Goal: Task Accomplishment & Management: Use online tool/utility

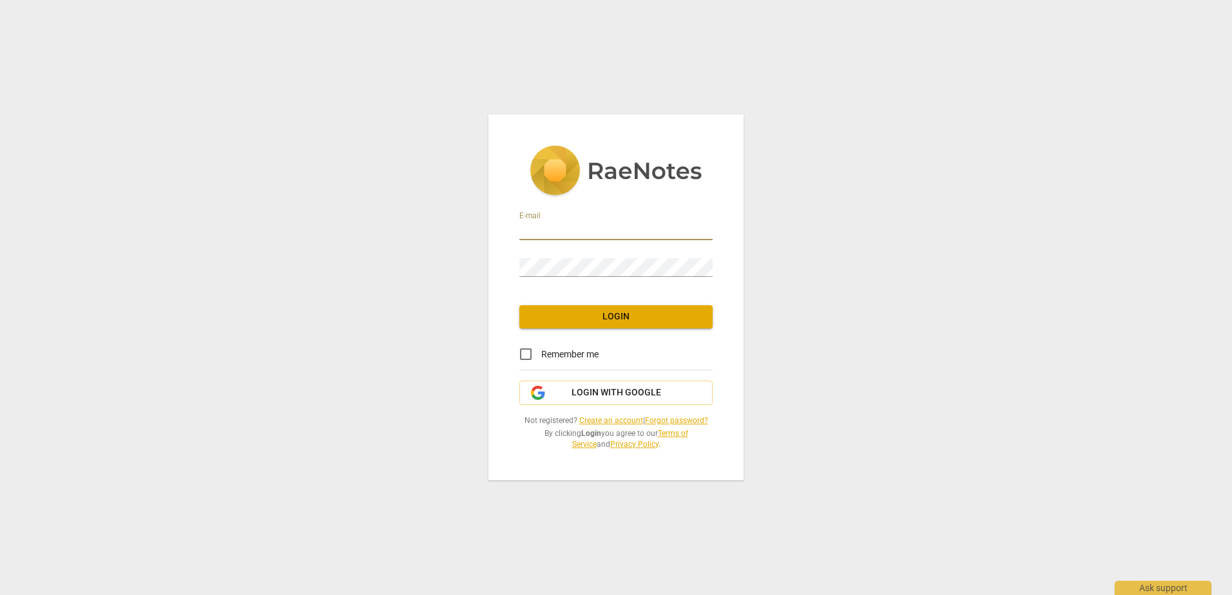
click at [534, 231] on input "email" at bounding box center [615, 231] width 193 height 19
type input "[PERSON_NAME][EMAIL_ADDRESS][PERSON_NAME][DOMAIN_NAME]"
click at [525, 361] on input "Remember me" at bounding box center [525, 354] width 31 height 31
checkbox input "true"
click at [594, 326] on button "Login" at bounding box center [615, 316] width 193 height 23
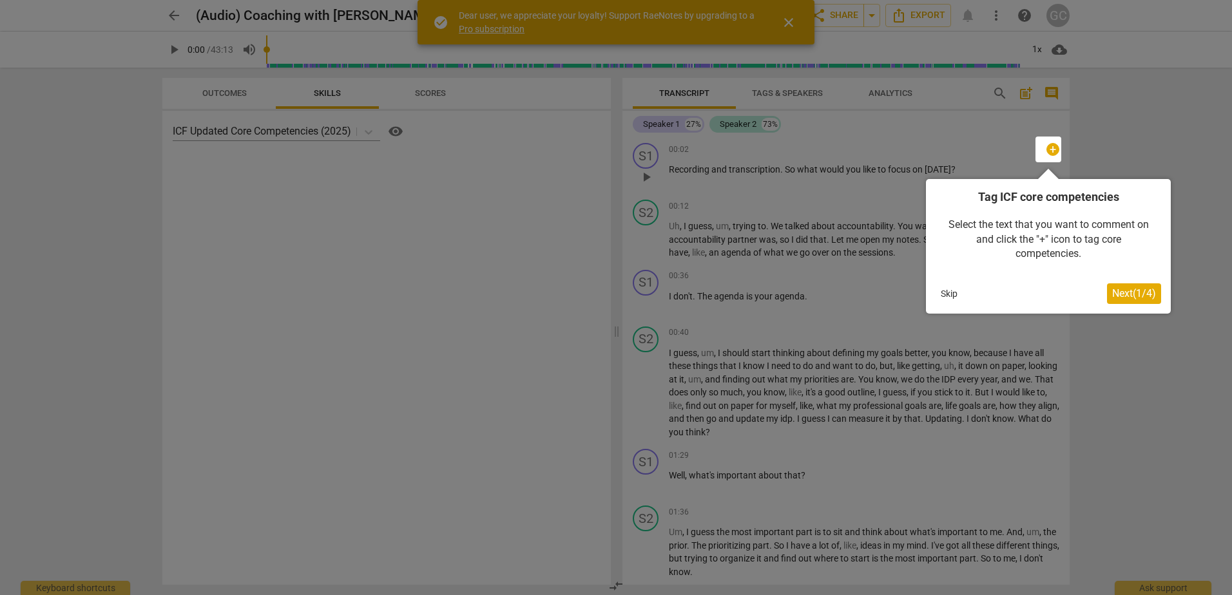
click at [1123, 294] on span "Next ( 1 / 4 )" at bounding box center [1134, 293] width 44 height 12
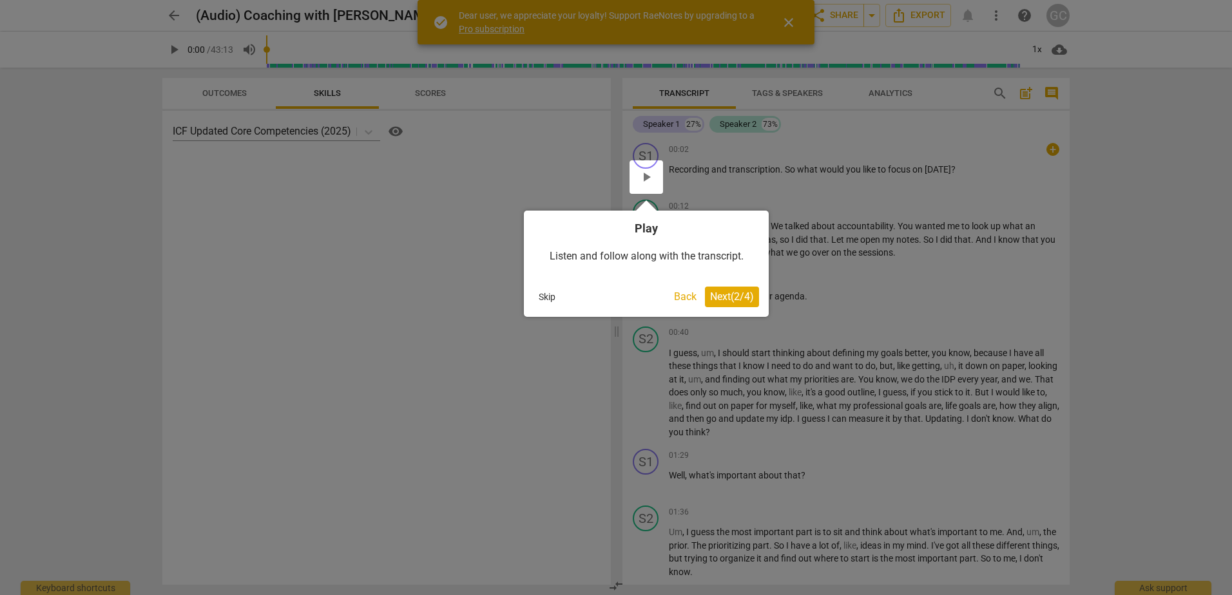
click at [718, 302] on span "Next ( 2 / 4 )" at bounding box center [732, 297] width 44 height 12
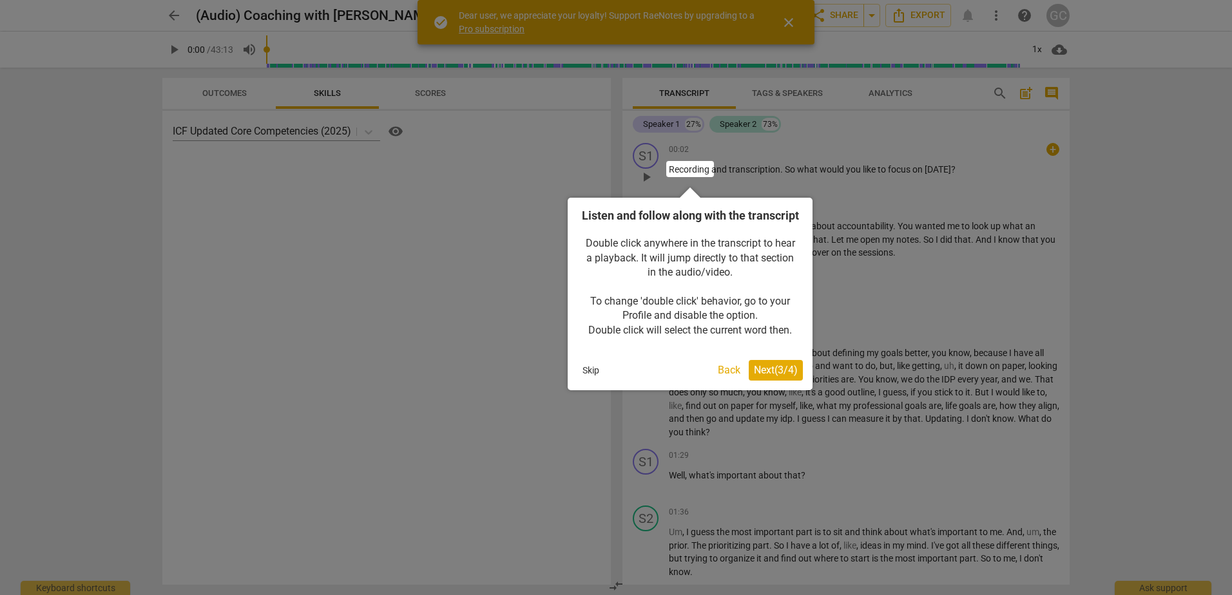
click at [758, 376] on span "Next ( 3 / 4 )" at bounding box center [776, 370] width 44 height 12
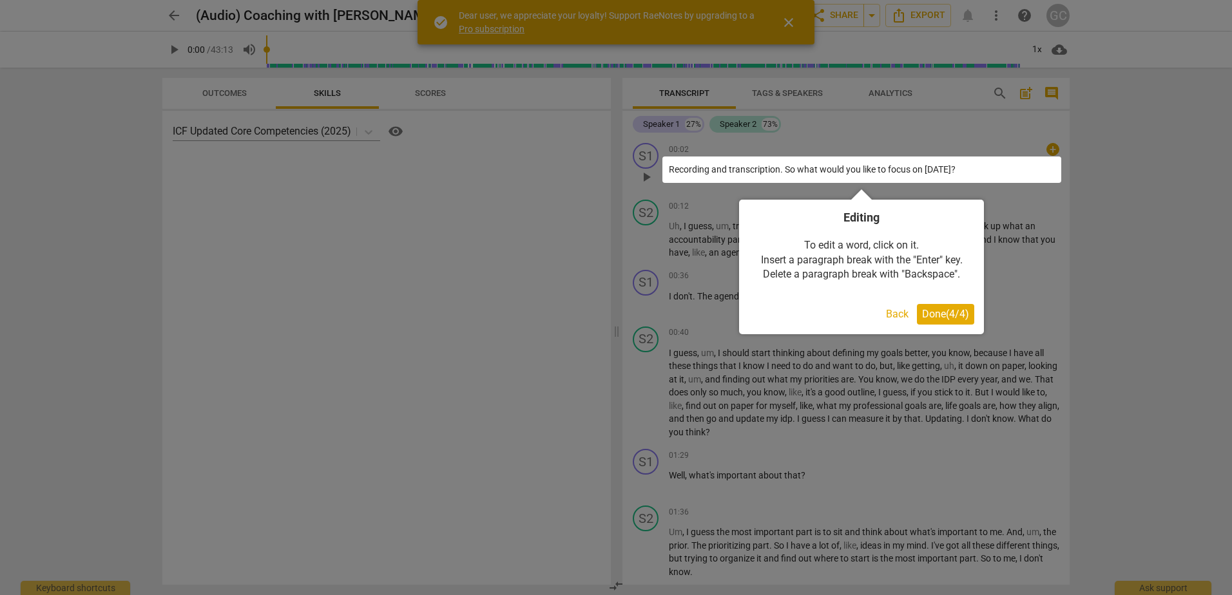
click at [931, 314] on span "Done ( 4 / 4 )" at bounding box center [945, 314] width 47 height 12
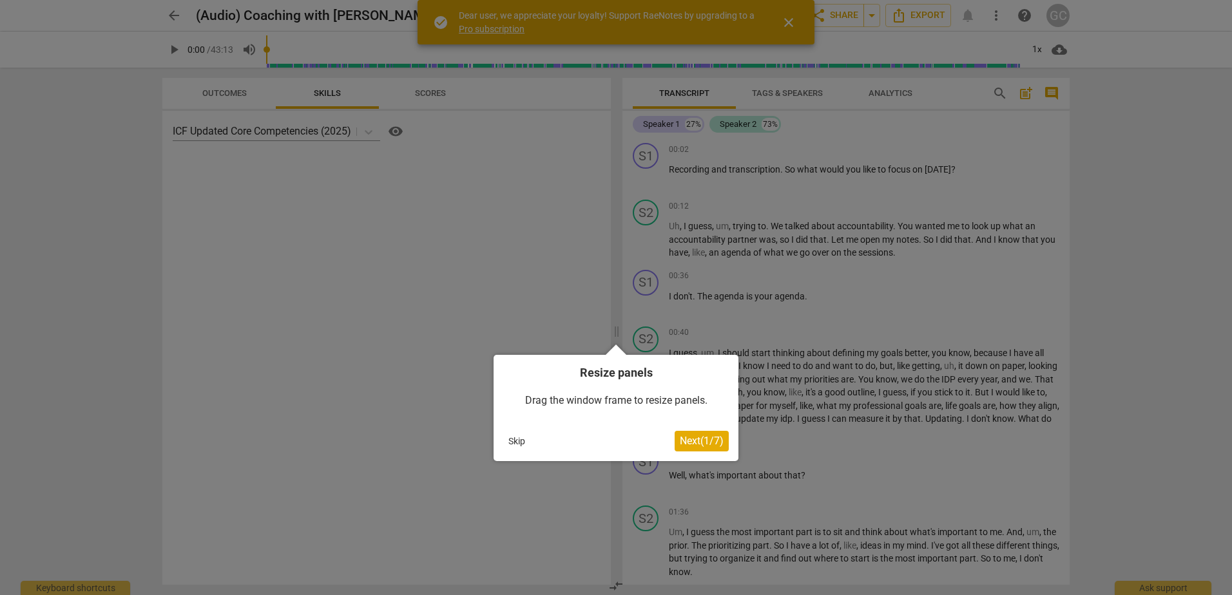
click at [685, 440] on span "Next ( 1 / 7 )" at bounding box center [702, 441] width 44 height 12
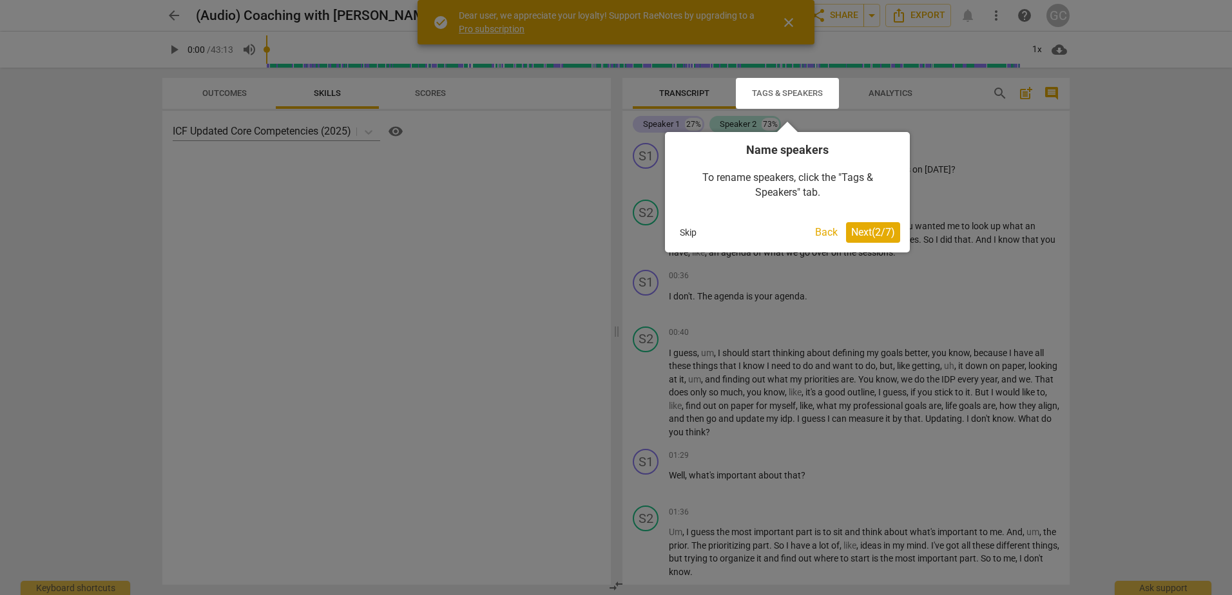
click at [860, 235] on span "Next ( 2 / 7 )" at bounding box center [873, 232] width 44 height 12
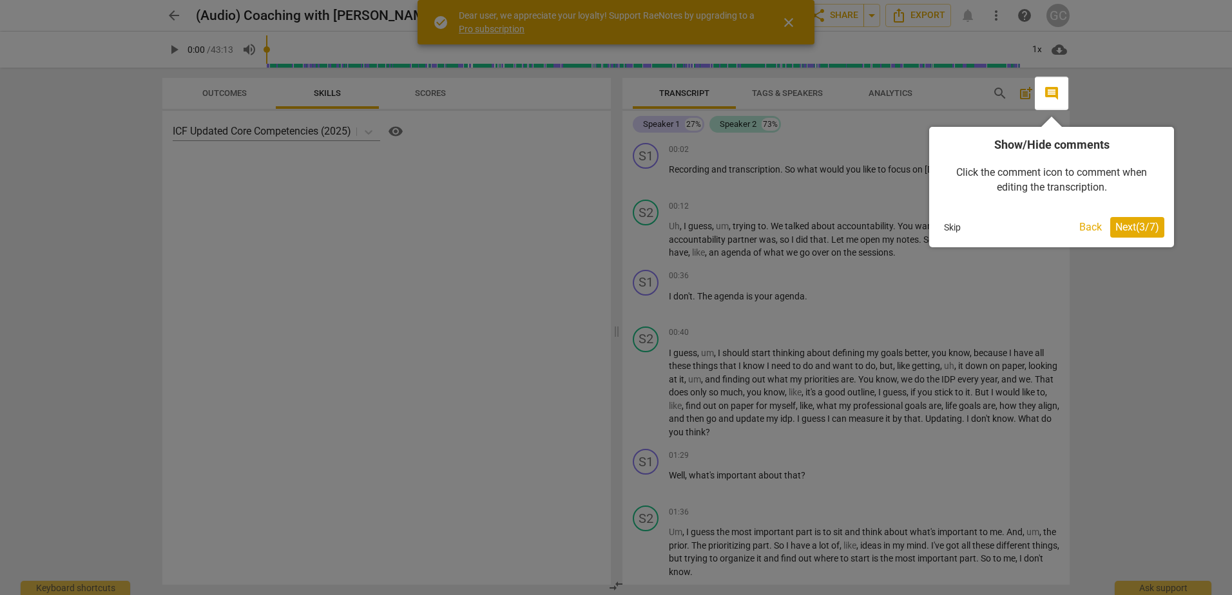
click at [1139, 229] on span "Next ( 3 / 7 )" at bounding box center [1137, 227] width 44 height 12
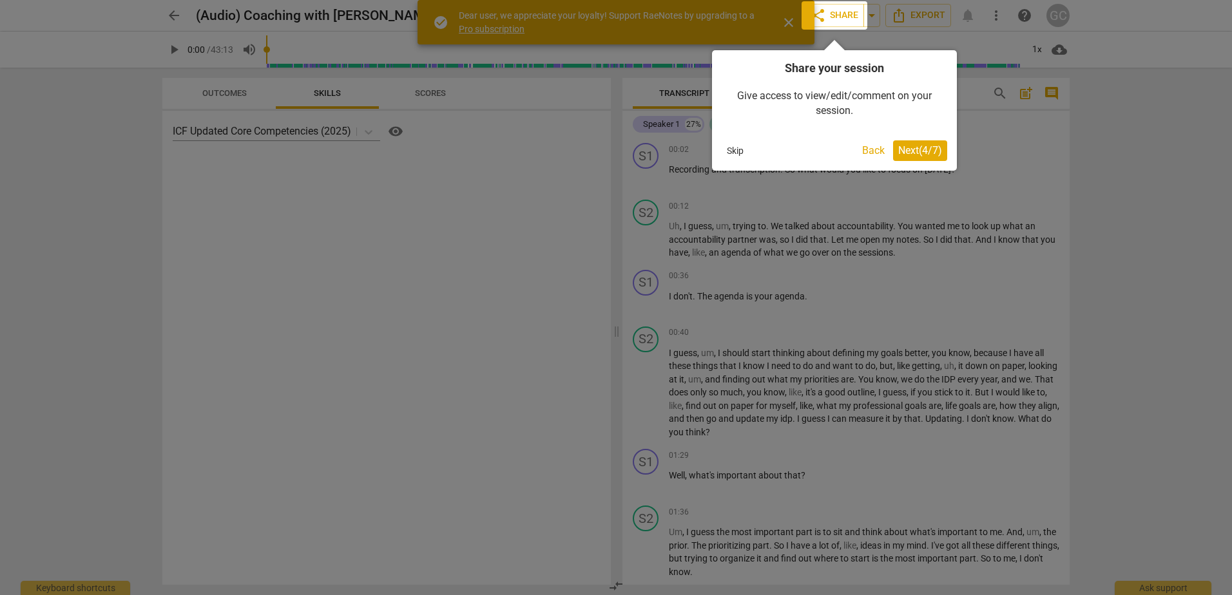
click at [928, 149] on span "Next ( 4 / 7 )" at bounding box center [920, 150] width 44 height 12
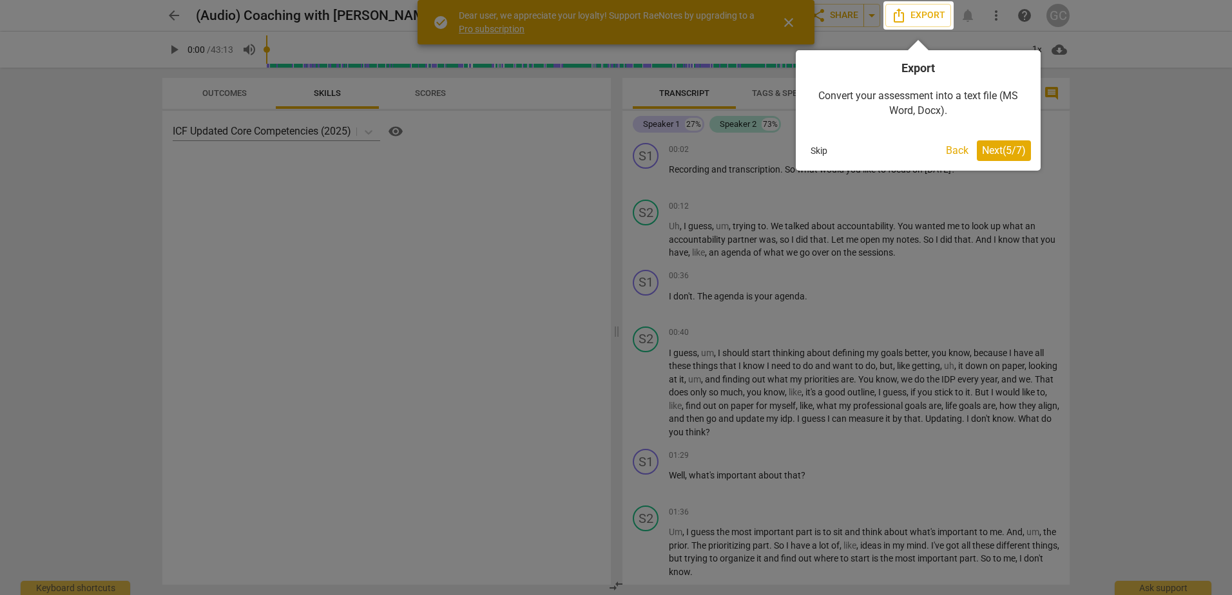
click at [1014, 153] on span "Next ( 5 / 7 )" at bounding box center [1004, 150] width 44 height 12
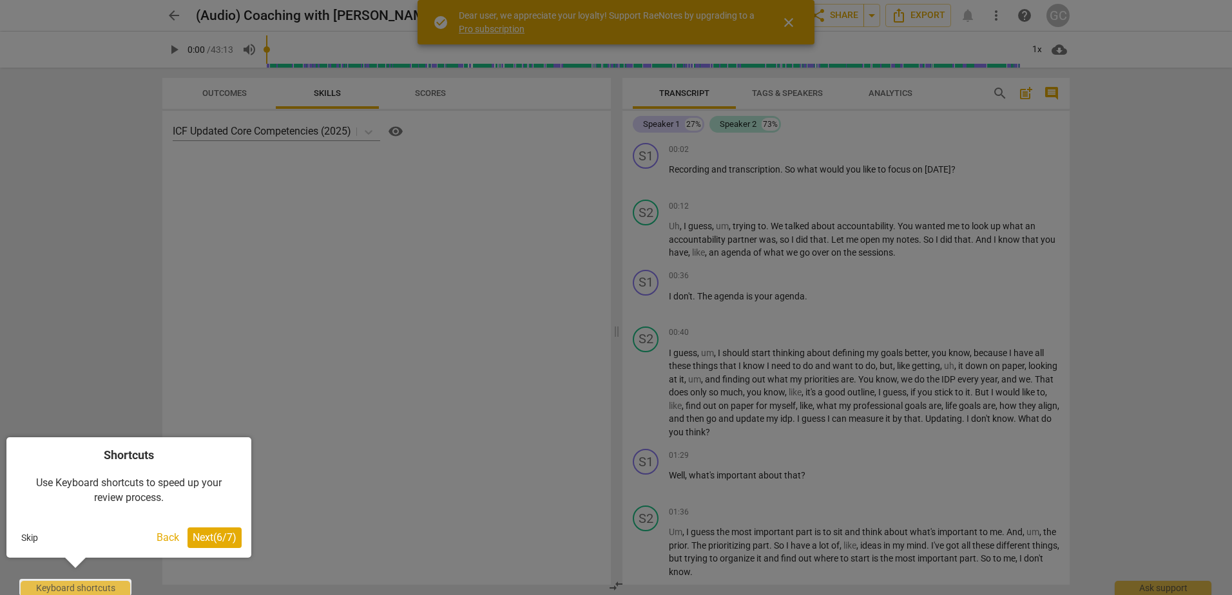
click at [197, 536] on span "Next ( 6 / 7 )" at bounding box center [215, 538] width 44 height 12
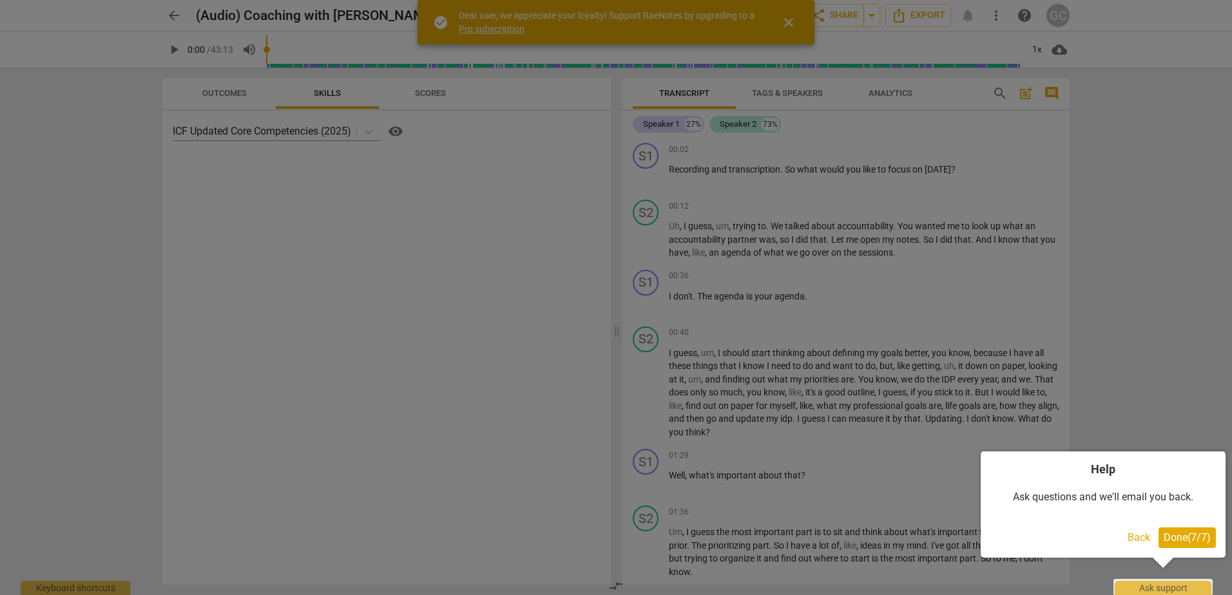
click at [1177, 537] on span "Done ( 7 / 7 )" at bounding box center [1187, 538] width 47 height 12
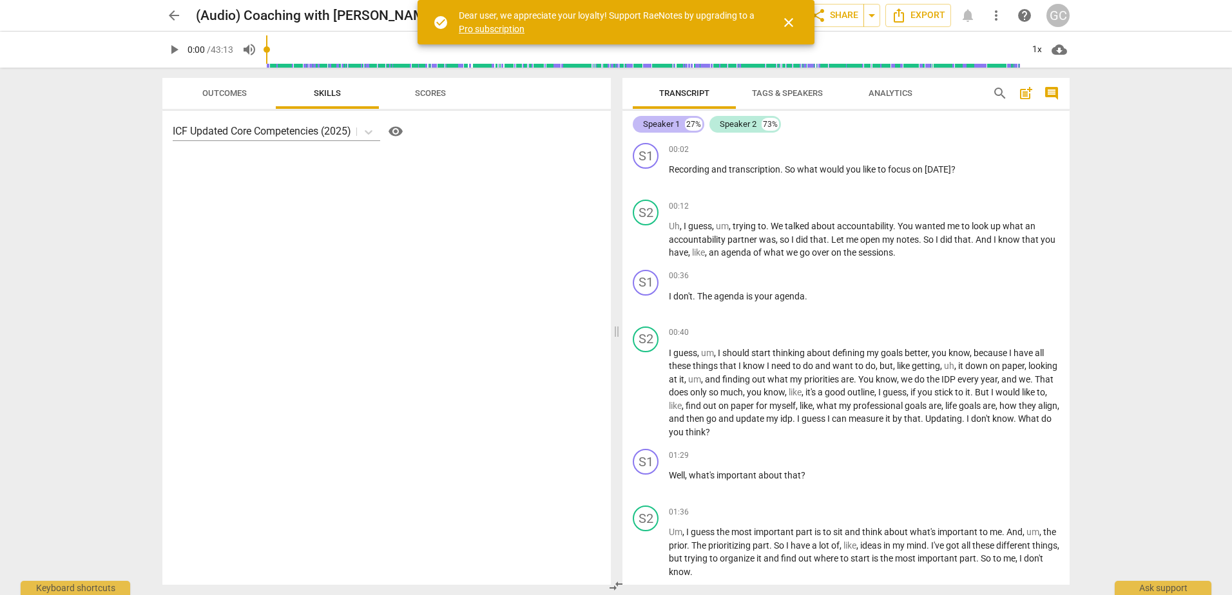
click at [664, 126] on div "Speaker 1" at bounding box center [661, 124] width 37 height 13
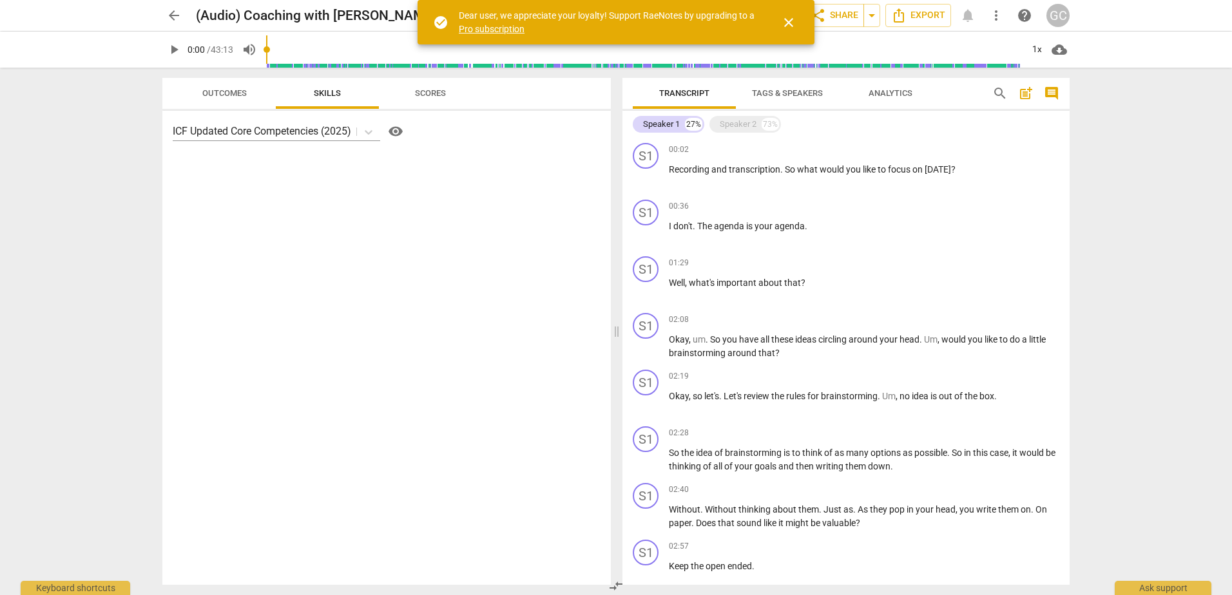
drag, startPoint x: 664, startPoint y: 126, endPoint x: 539, endPoint y: 146, distance: 126.0
click at [539, 146] on div "ICF Updated Core Competencies (2025) visibility" at bounding box center [386, 348] width 448 height 474
click at [765, 88] on span "Tags & Speakers" at bounding box center [787, 93] width 71 height 10
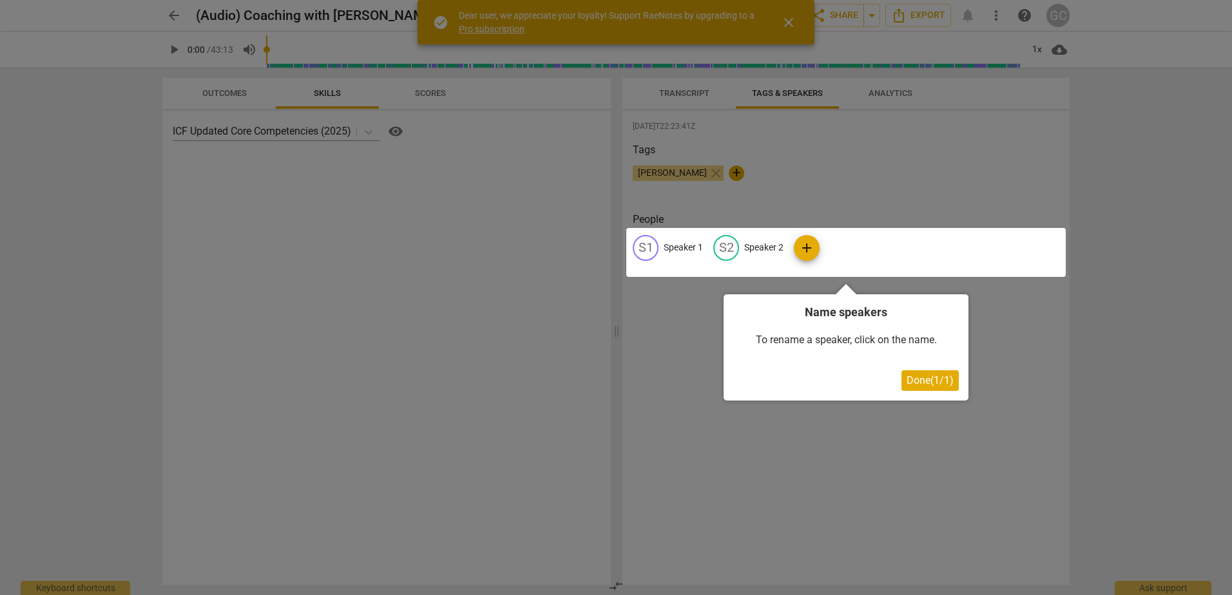
click at [644, 252] on div at bounding box center [845, 252] width 439 height 49
click at [661, 243] on div at bounding box center [845, 252] width 439 height 49
click at [910, 382] on span "Done ( 1 / 1 )" at bounding box center [930, 380] width 47 height 12
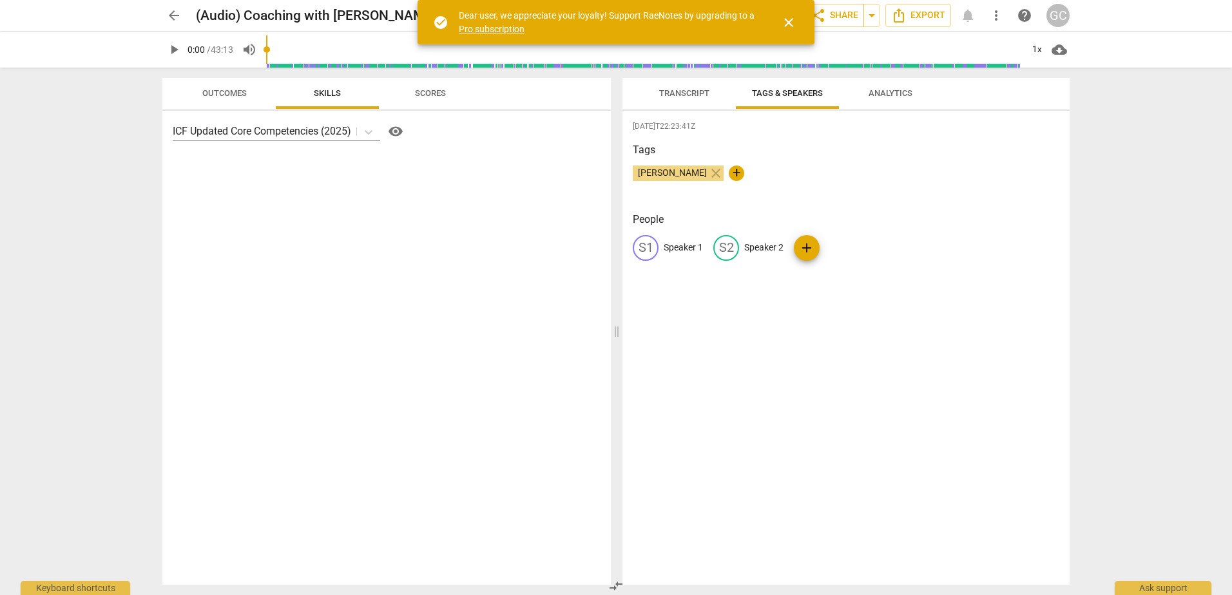
click at [653, 247] on div "S1" at bounding box center [646, 248] width 26 height 26
type input "[PERSON_NAME]"
click at [842, 247] on p "Speaker 2" at bounding box center [847, 248] width 39 height 14
type input "[PERSON_NAME]"
click at [834, 410] on div "[DATE]T22:23:41Z Tags [PERSON_NAME] close + People [PERSON_NAME] edit [PERSON_N…" at bounding box center [845, 348] width 447 height 474
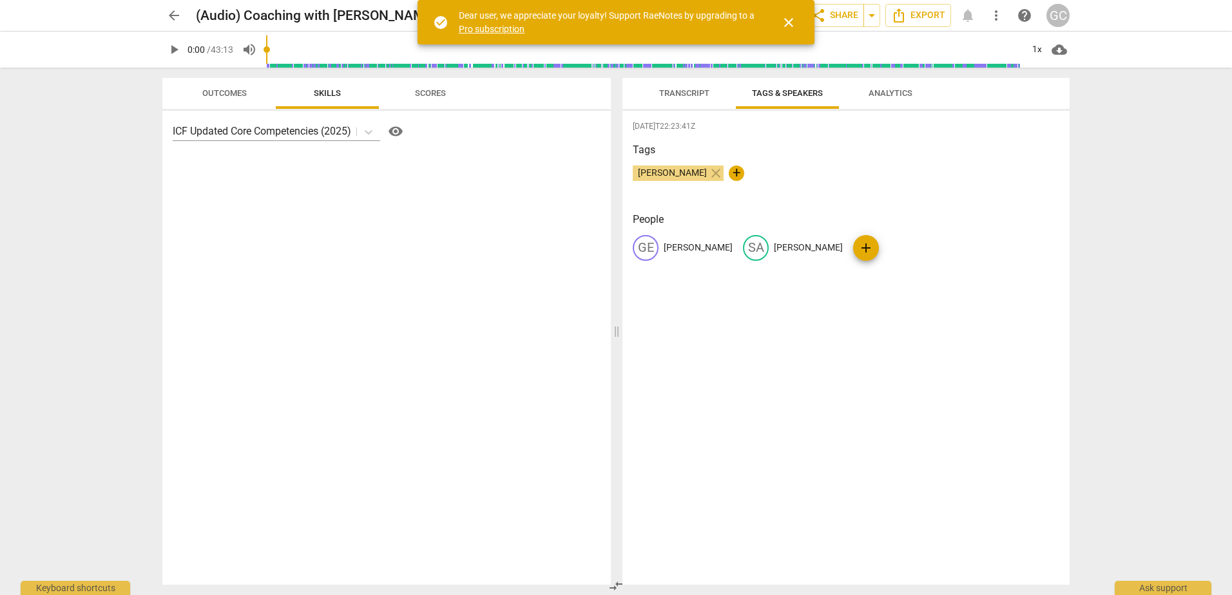
click at [858, 251] on span "add" at bounding box center [865, 247] width 15 height 15
drag, startPoint x: 900, startPoint y: 244, endPoint x: 674, endPoint y: 42, distance: 303.5
click at [987, 243] on span "delete" at bounding box center [994, 248] width 14 height 14
click at [682, 97] on span "Transcript" at bounding box center [684, 93] width 50 height 10
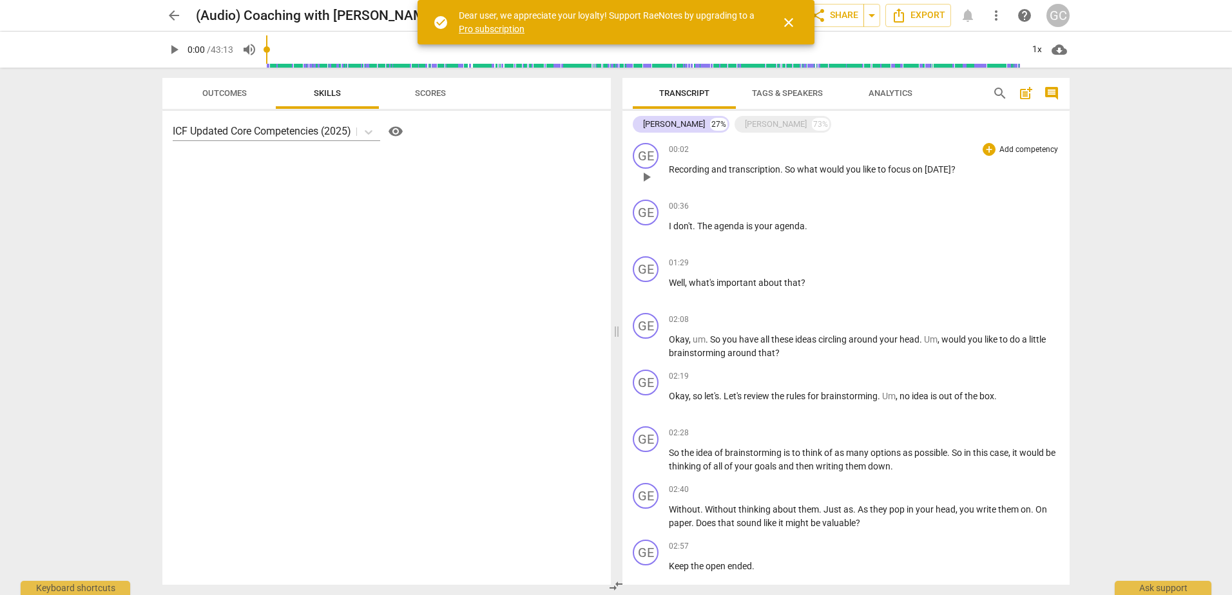
click at [1007, 149] on p "Add competency" at bounding box center [1028, 150] width 61 height 12
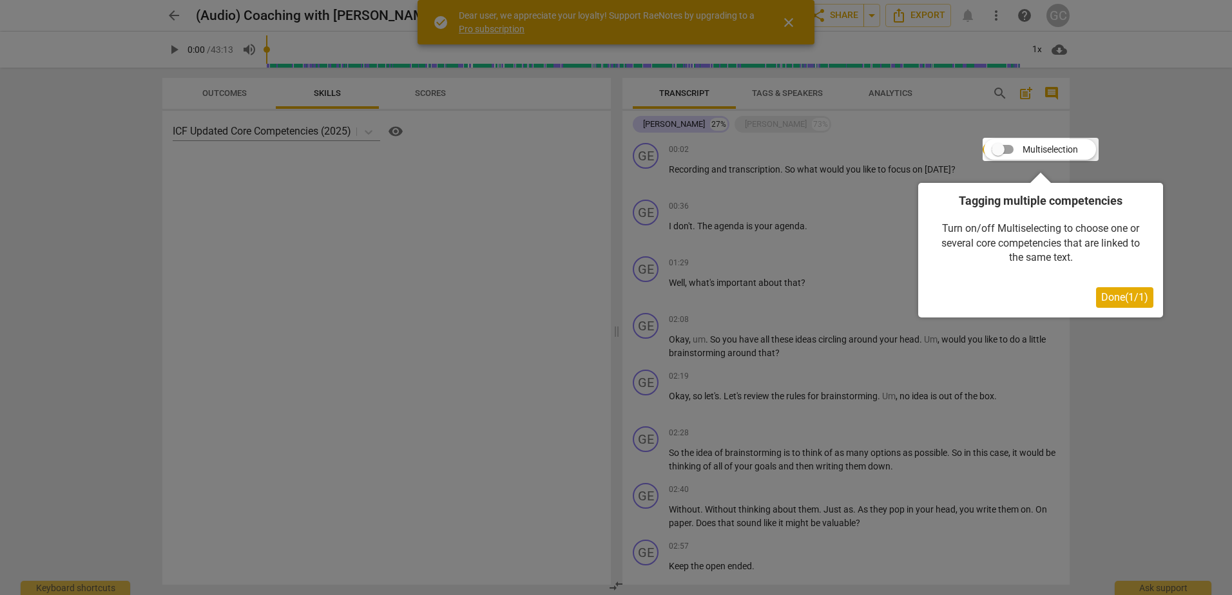
click at [1115, 300] on span "Done ( 1 / 1 )" at bounding box center [1124, 297] width 47 height 12
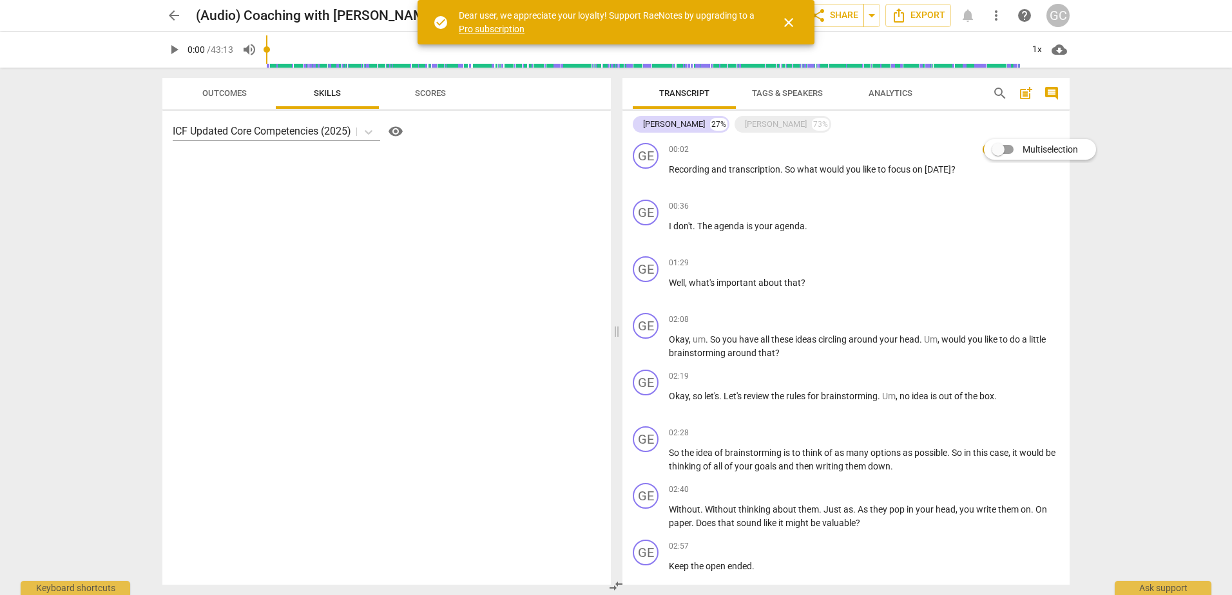
click at [1012, 151] on input "Multiselection" at bounding box center [998, 149] width 31 height 31
checkbox input "true"
click at [1090, 178] on span "Apply" at bounding box center [1086, 176] width 27 height 13
click at [323, 133] on p "ICF Updated Core Competencies (2025)" at bounding box center [262, 131] width 178 height 15
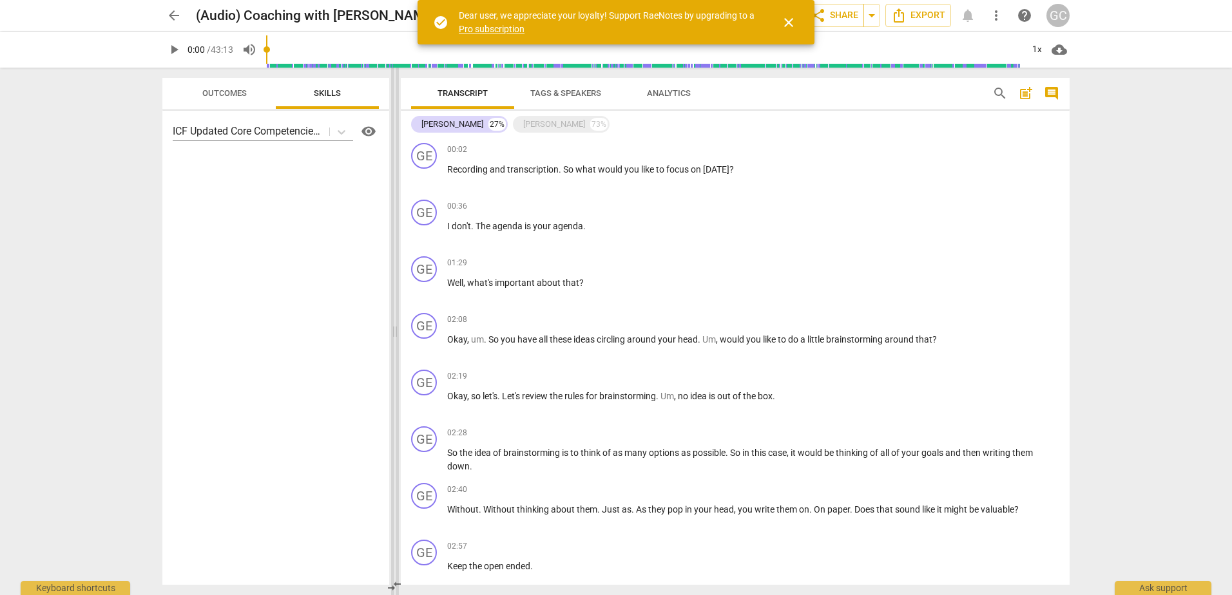
drag, startPoint x: 615, startPoint y: 334, endPoint x: 394, endPoint y: 323, distance: 221.9
click at [394, 323] on span at bounding box center [395, 332] width 8 height 528
click at [590, 128] on div "73%" at bounding box center [598, 124] width 17 height 13
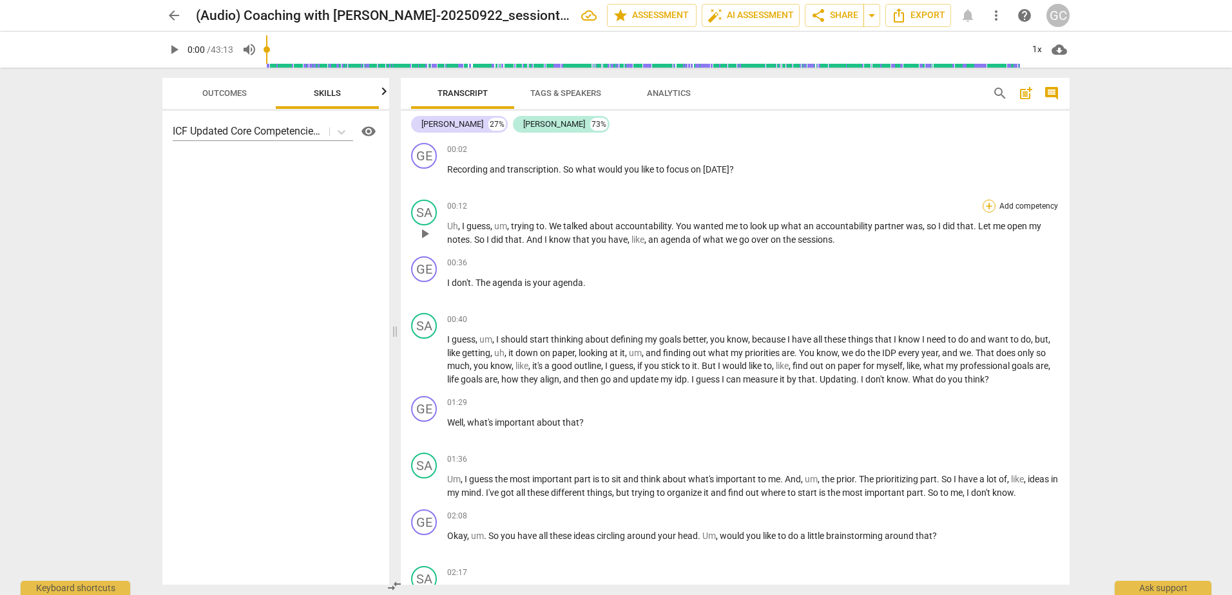
click at [983, 207] on div "+" at bounding box center [989, 206] width 13 height 13
click at [1084, 217] on span "Apply" at bounding box center [1086, 219] width 27 height 13
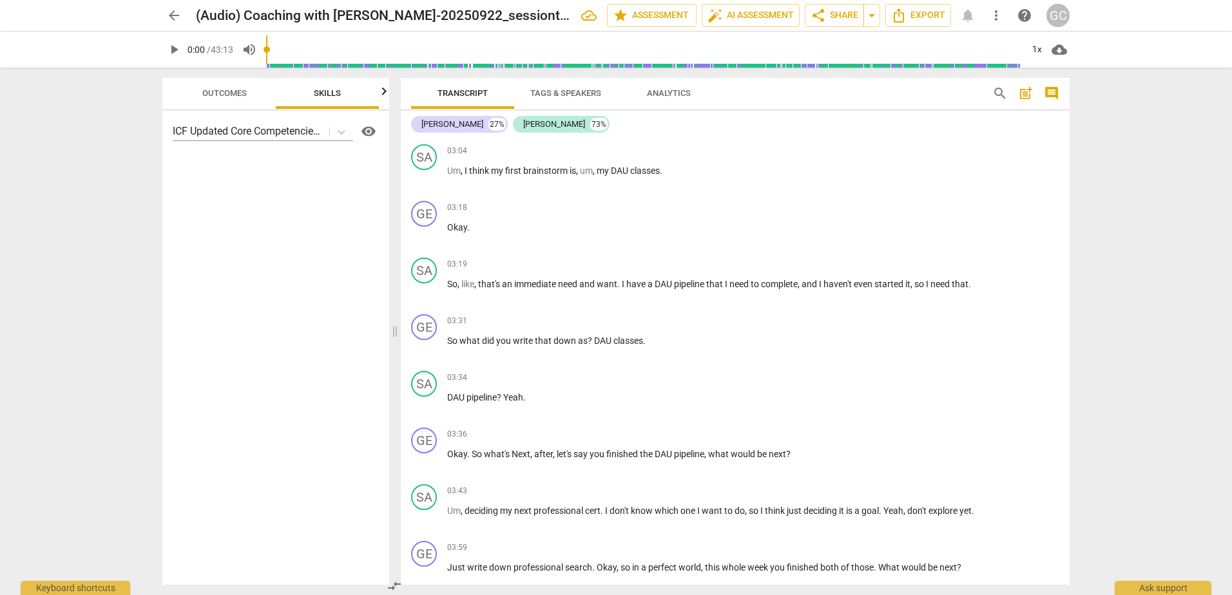
scroll to position [1031, 0]
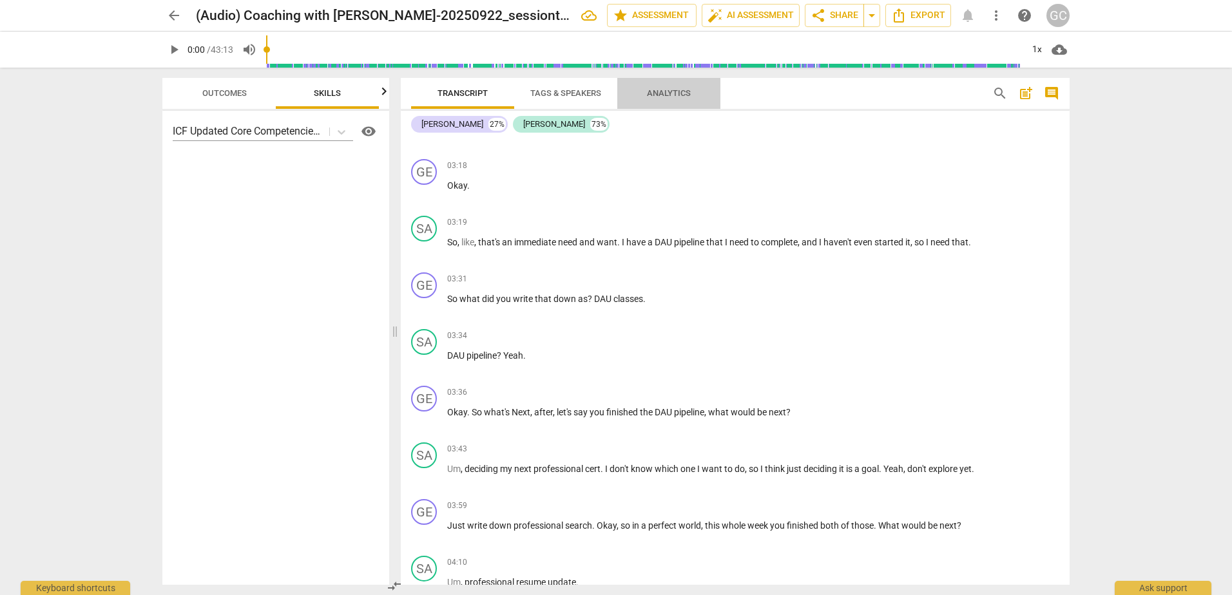
click at [659, 91] on span "Analytics" at bounding box center [669, 93] width 44 height 10
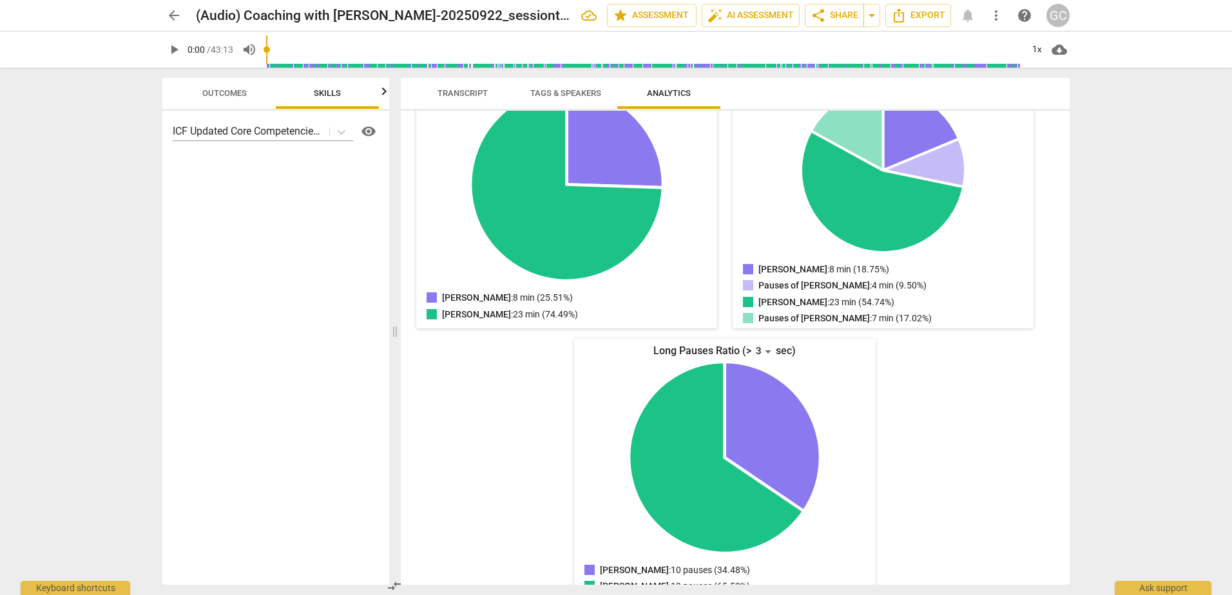
scroll to position [0, 0]
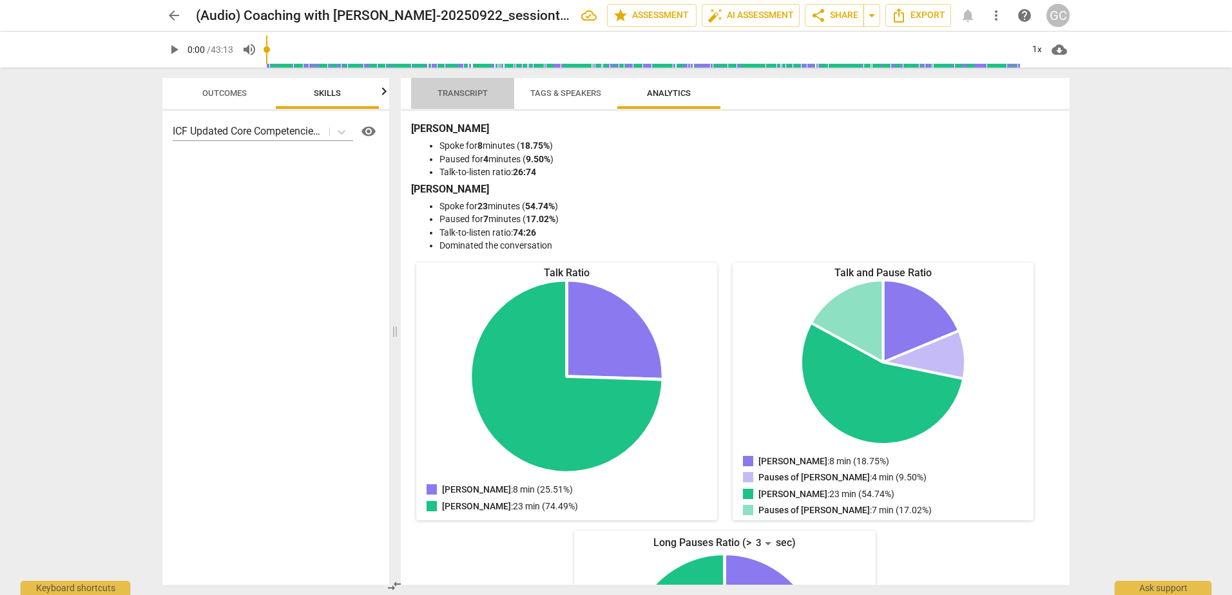
click at [451, 91] on span "Transcript" at bounding box center [463, 93] width 50 height 10
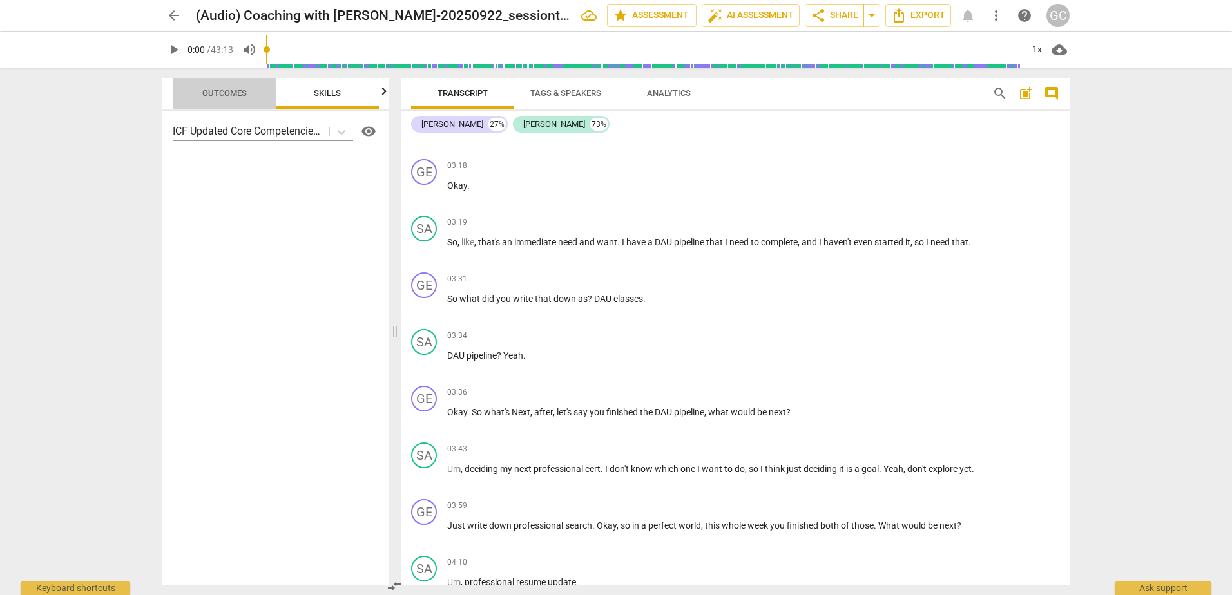
click at [227, 95] on span "Outcomes" at bounding box center [224, 93] width 44 height 10
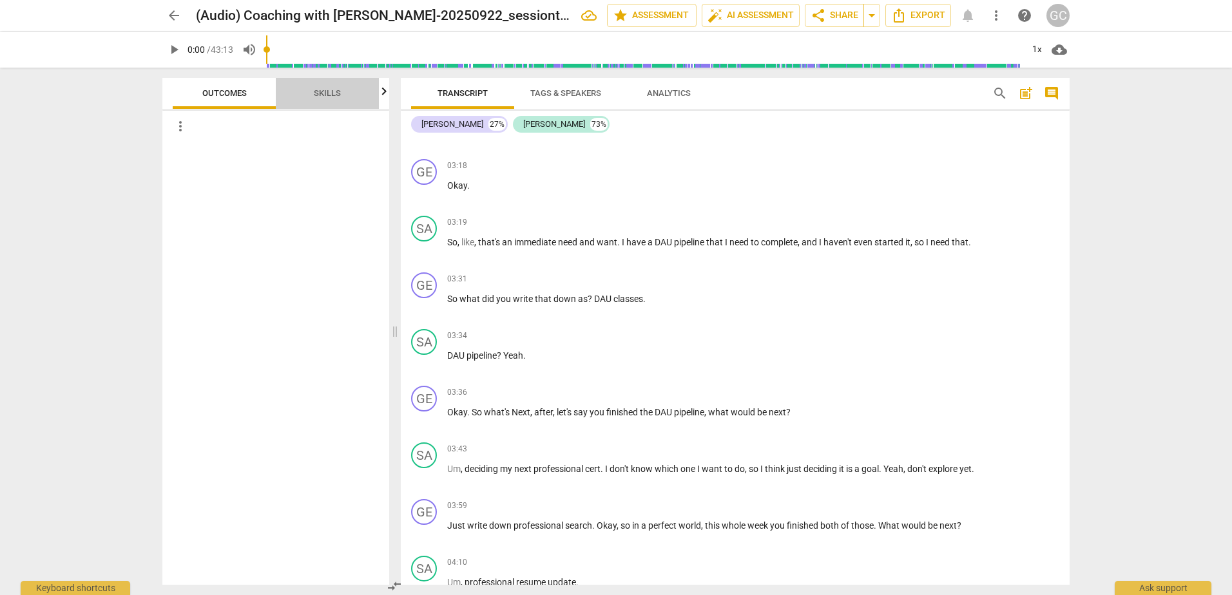
click at [322, 91] on span "Skills" at bounding box center [327, 93] width 27 height 10
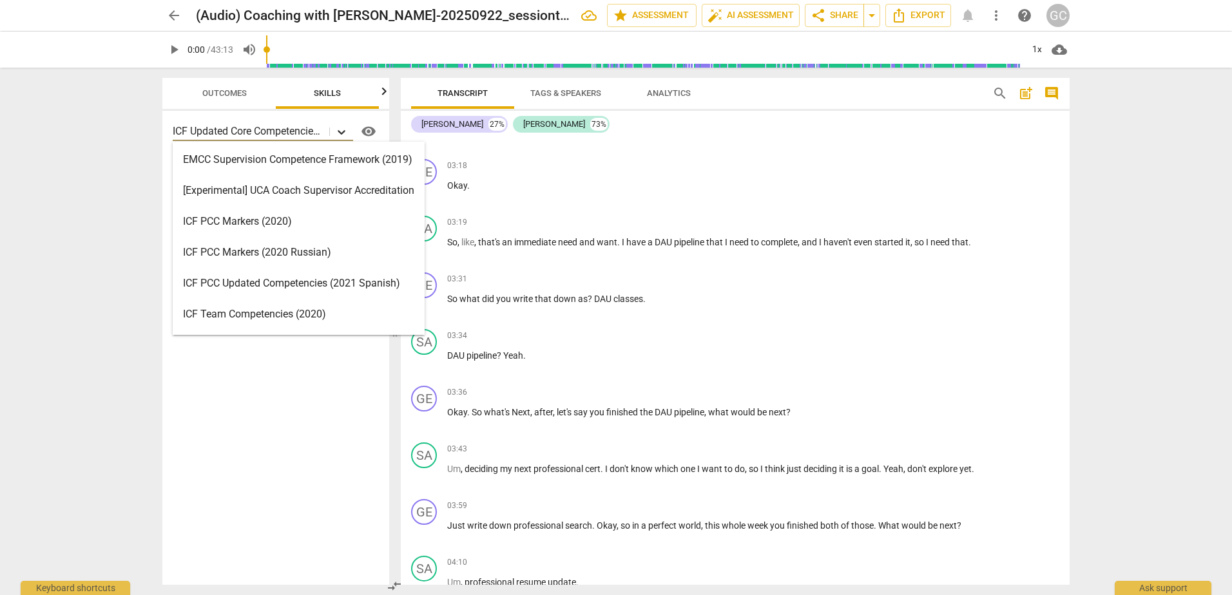
click at [338, 132] on icon at bounding box center [341, 132] width 13 height 13
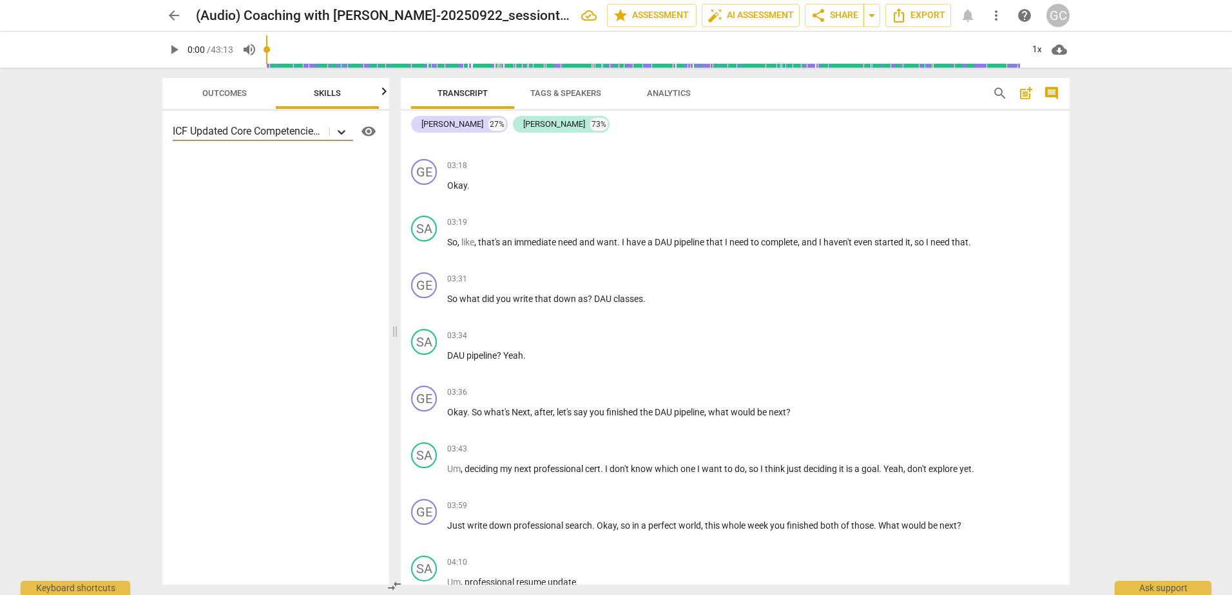
click at [338, 132] on icon at bounding box center [341, 132] width 13 height 13
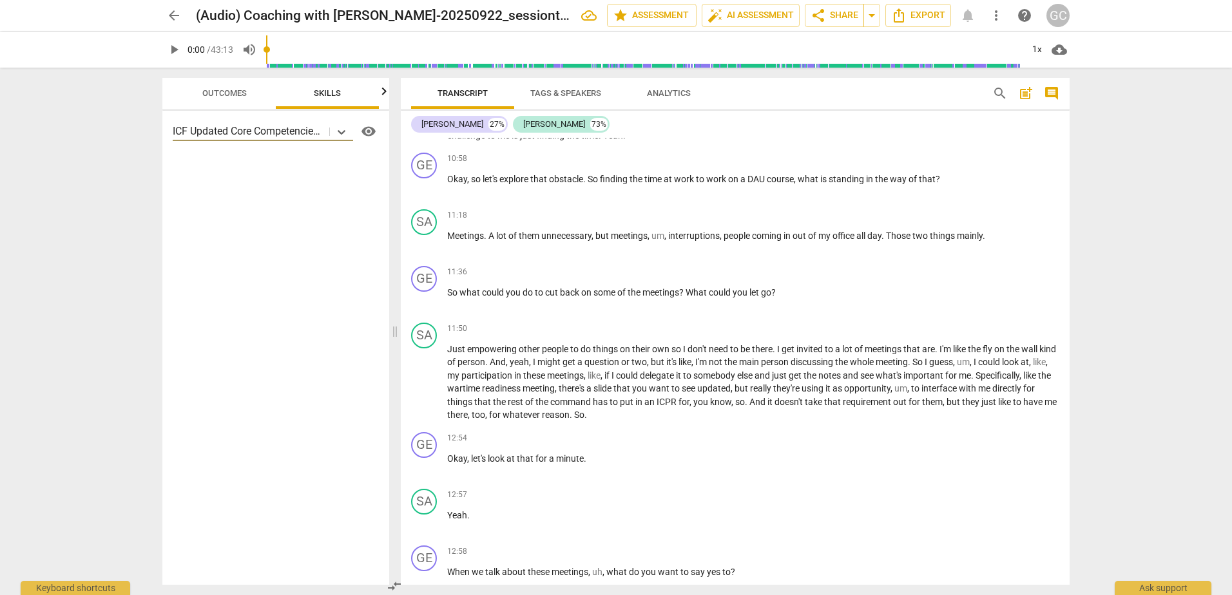
scroll to position [3608, 0]
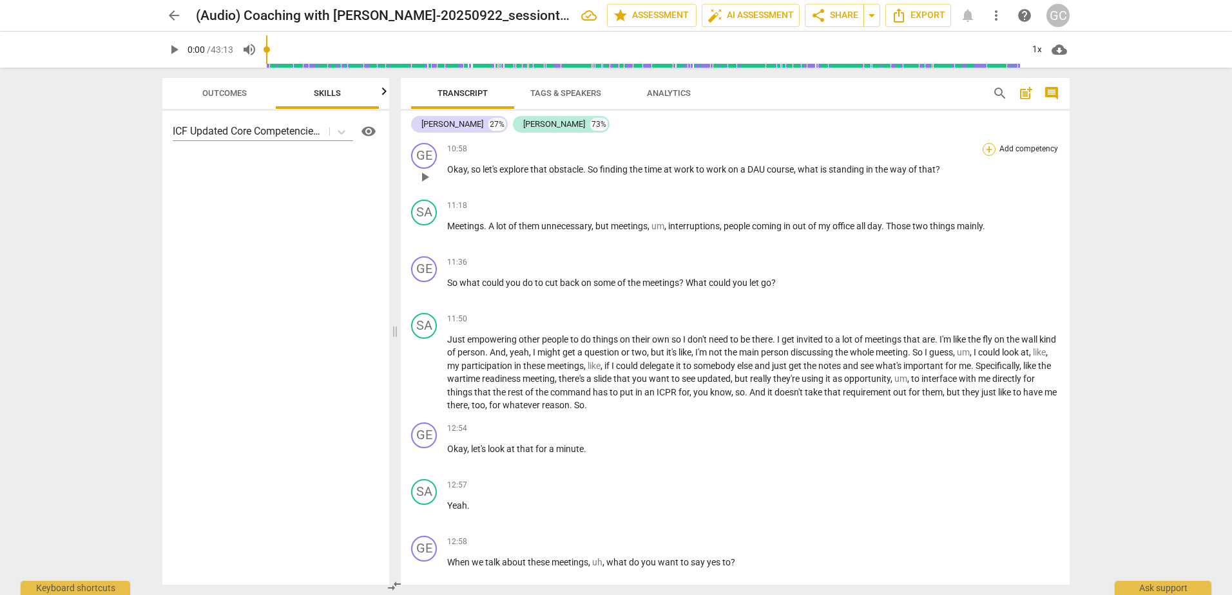
click at [987, 148] on div "+" at bounding box center [989, 149] width 13 height 13
click at [1082, 161] on span "Apply" at bounding box center [1086, 163] width 27 height 13
click at [455, 88] on span "Transcript" at bounding box center [463, 93] width 50 height 10
click at [560, 88] on span "Tags & Speakers" at bounding box center [565, 93] width 71 height 10
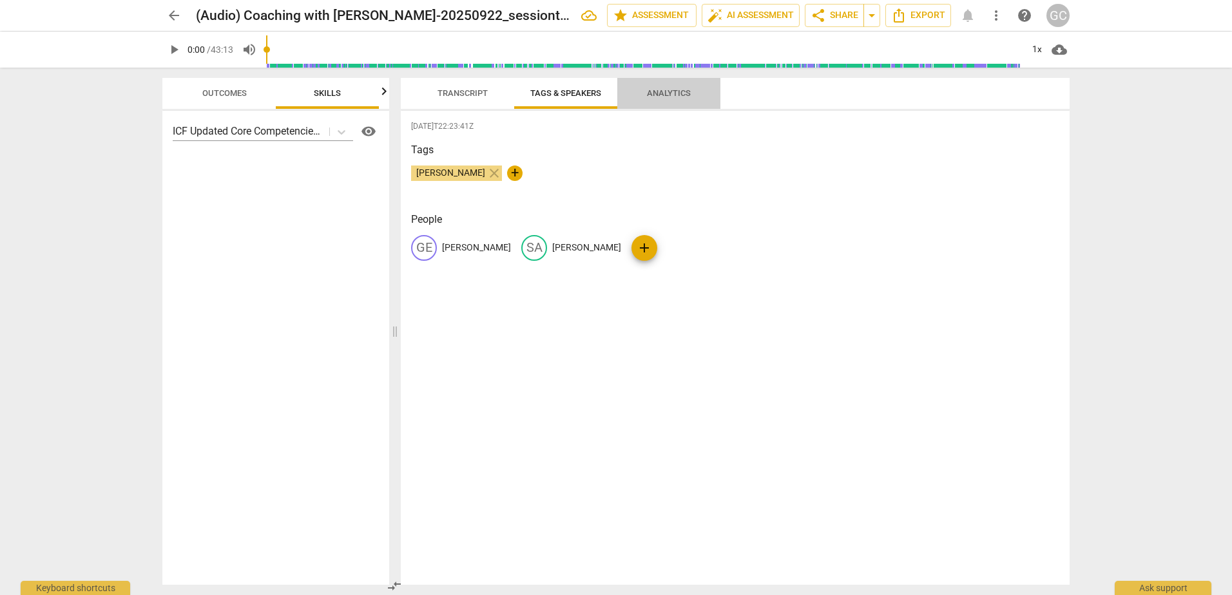
click at [670, 94] on span "Analytics" at bounding box center [669, 93] width 44 height 10
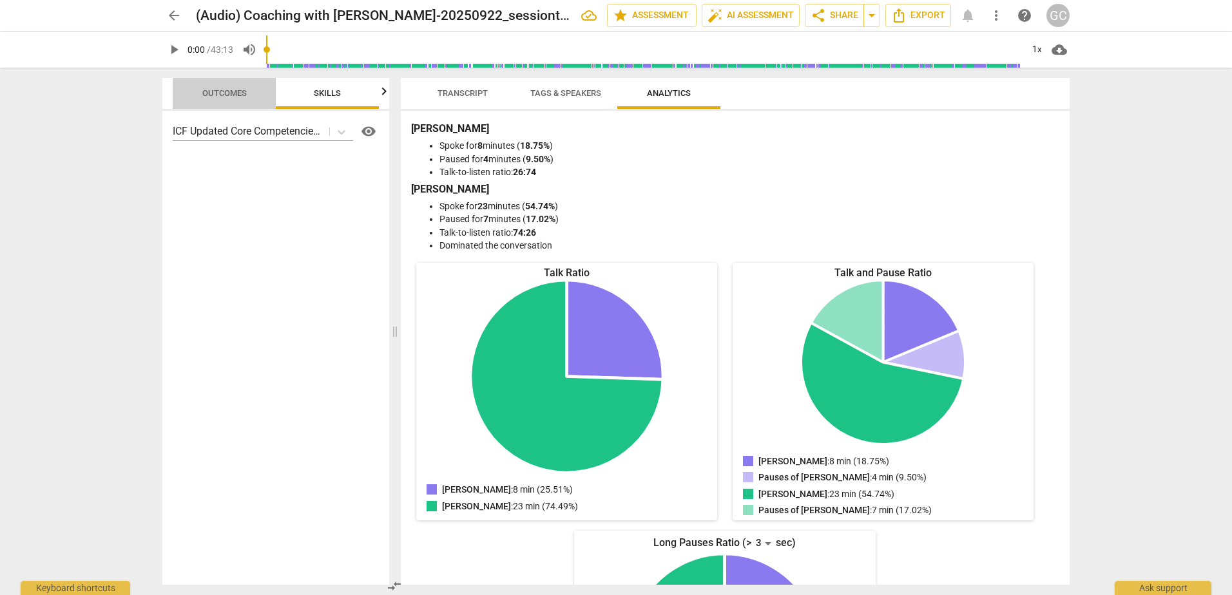
click at [216, 91] on span "Outcomes" at bounding box center [224, 93] width 44 height 10
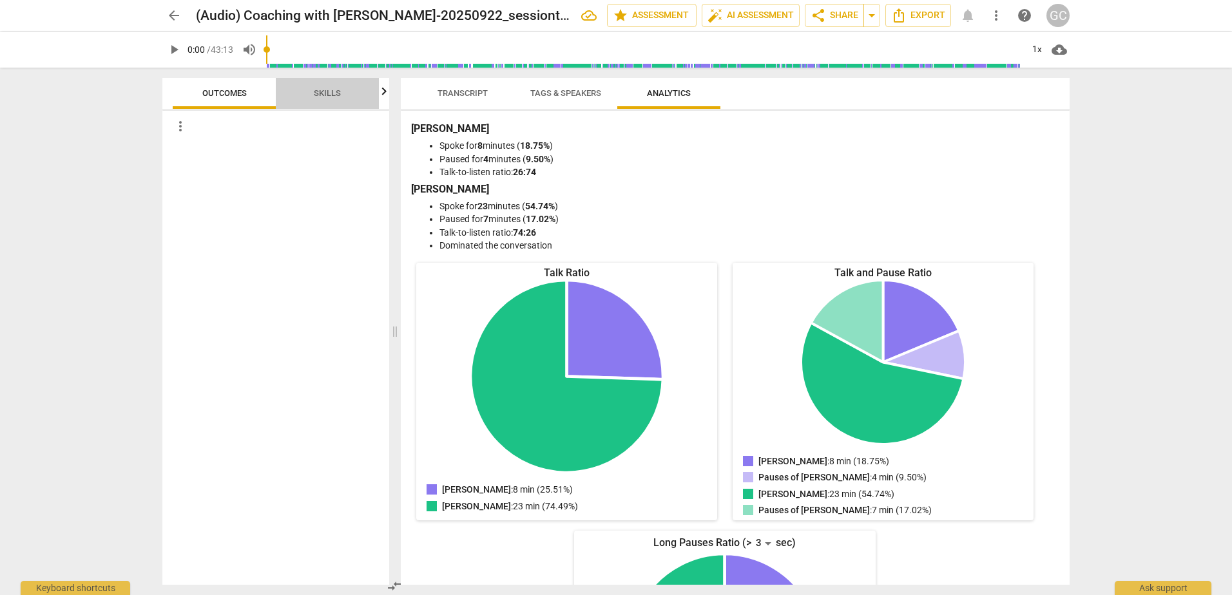
click at [329, 93] on span "Skills" at bounding box center [327, 93] width 27 height 10
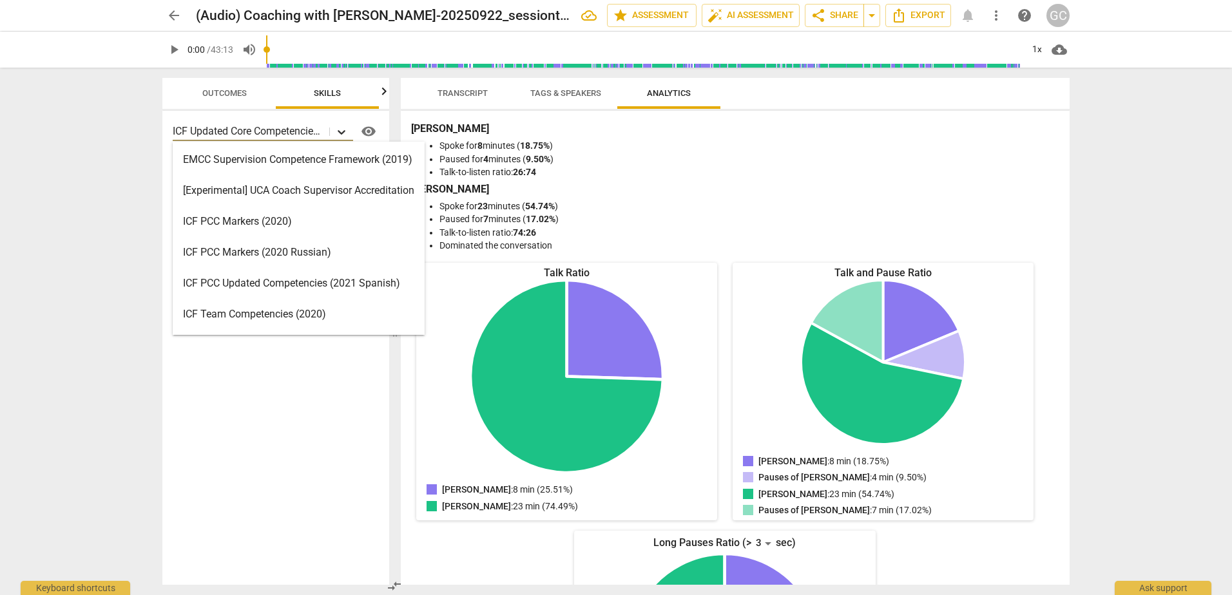
click at [343, 129] on icon at bounding box center [341, 132] width 13 height 13
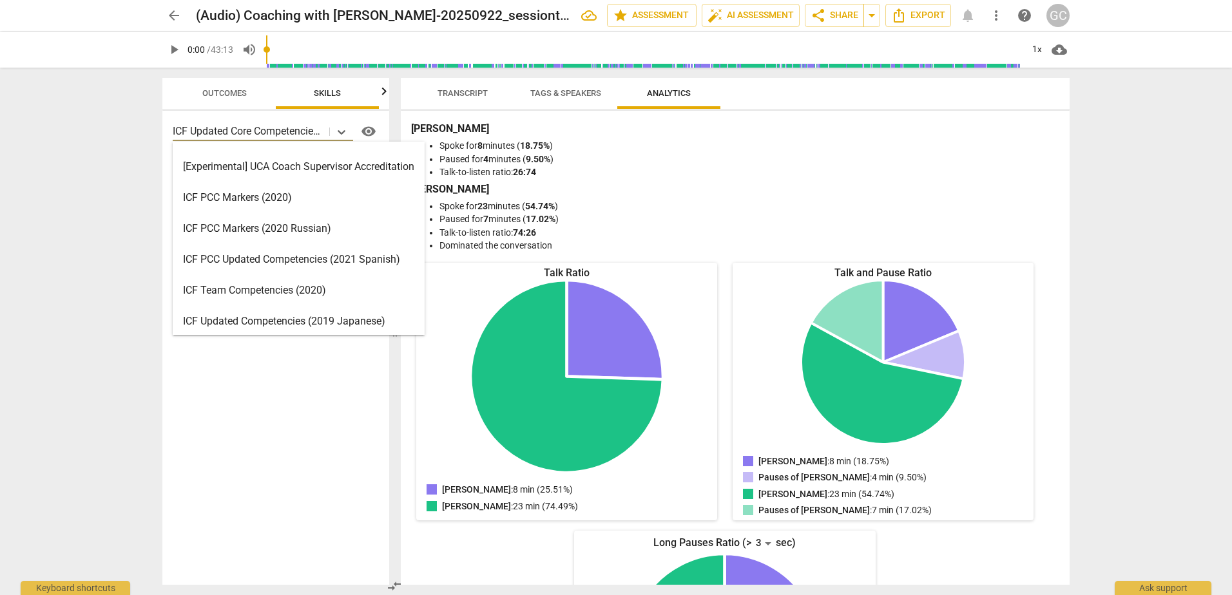
scroll to position [0, 0]
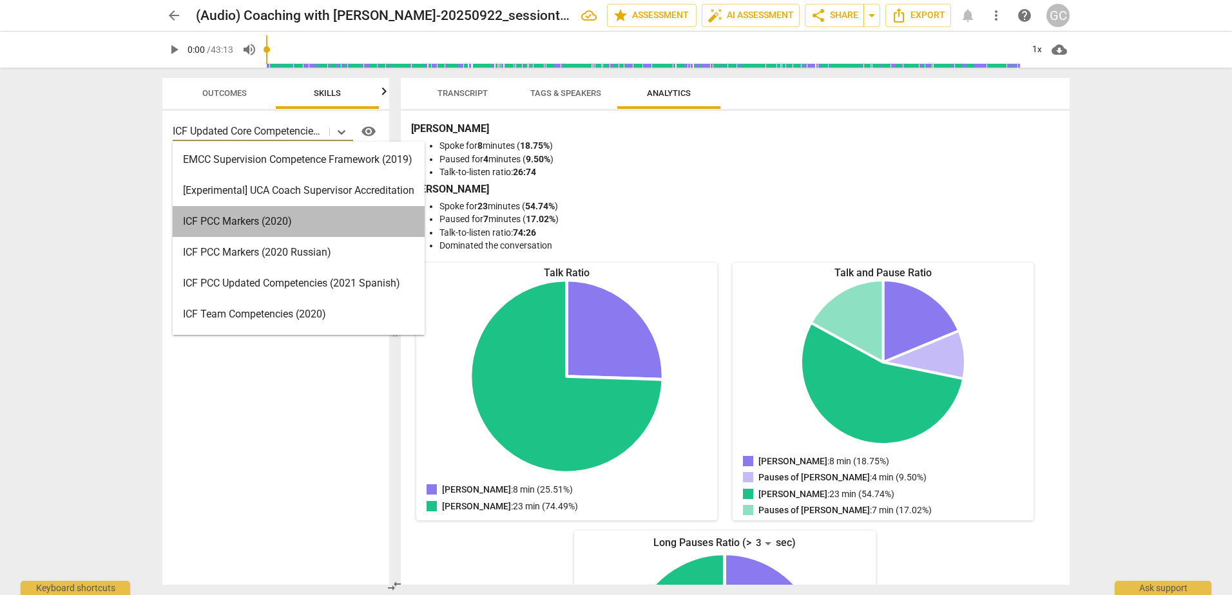
click at [244, 219] on div "ICF PCC Markers (2020)" at bounding box center [299, 221] width 252 height 31
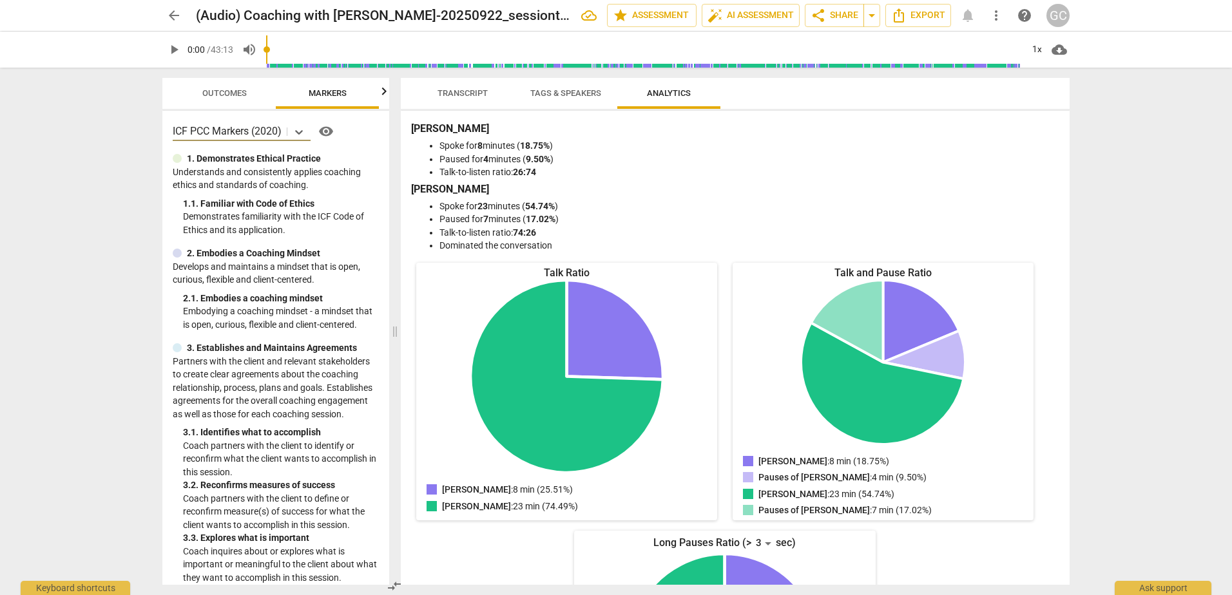
click at [330, 97] on span "Markers" at bounding box center [328, 93] width 38 height 10
click at [473, 97] on span "Transcript" at bounding box center [463, 93] width 50 height 10
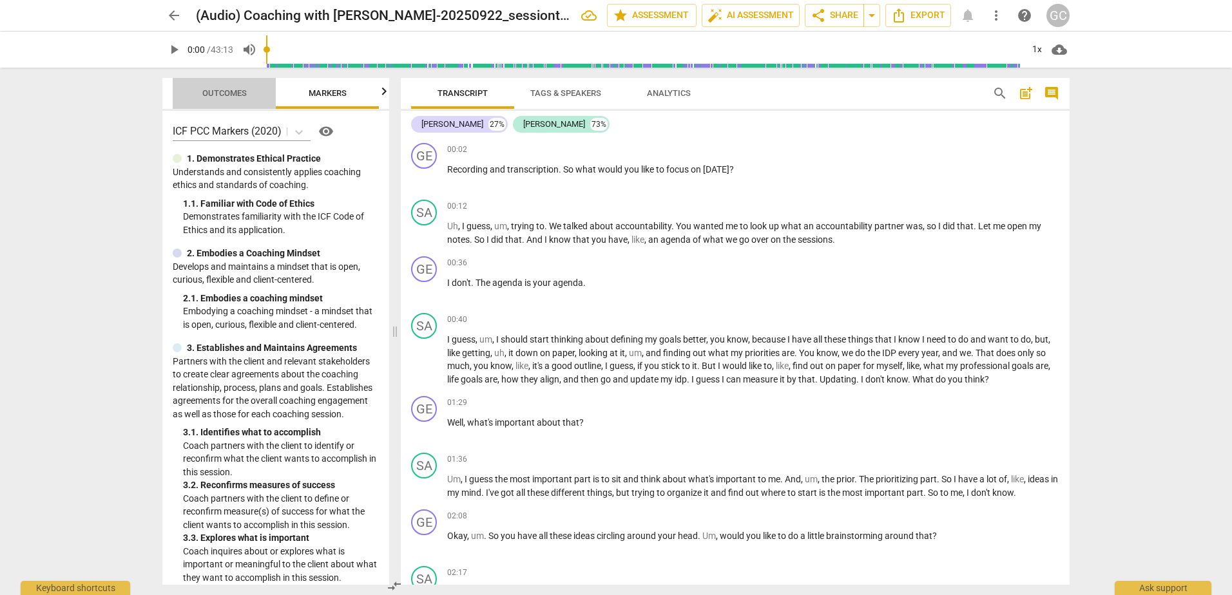
click at [236, 90] on span "Outcomes" at bounding box center [224, 93] width 44 height 10
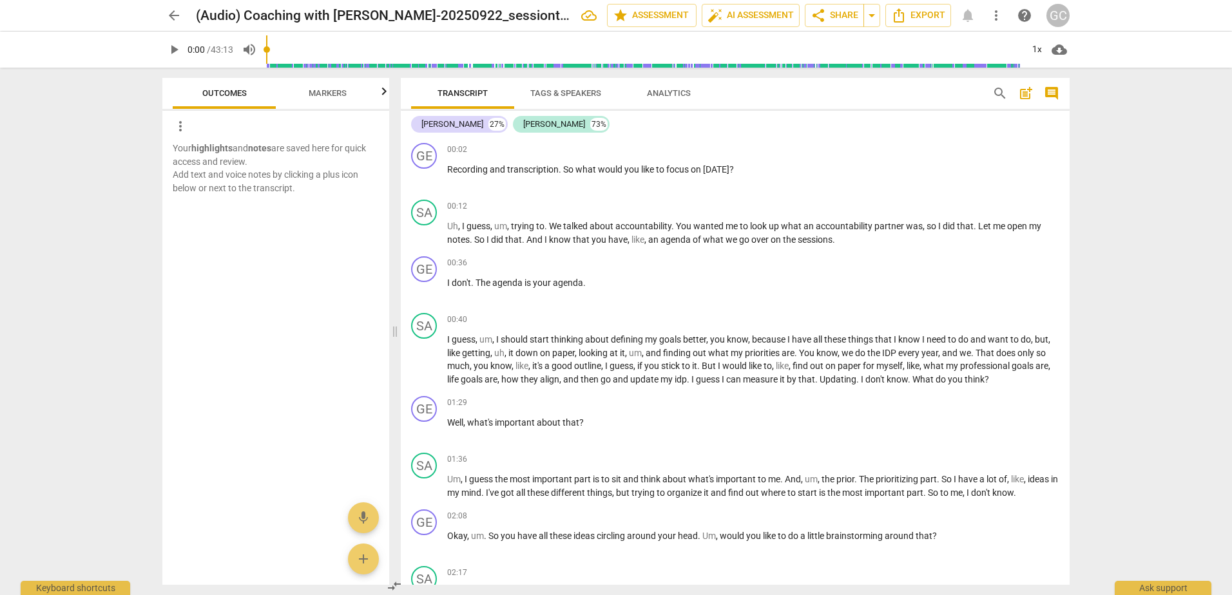
click at [322, 91] on span "Markers" at bounding box center [328, 93] width 38 height 10
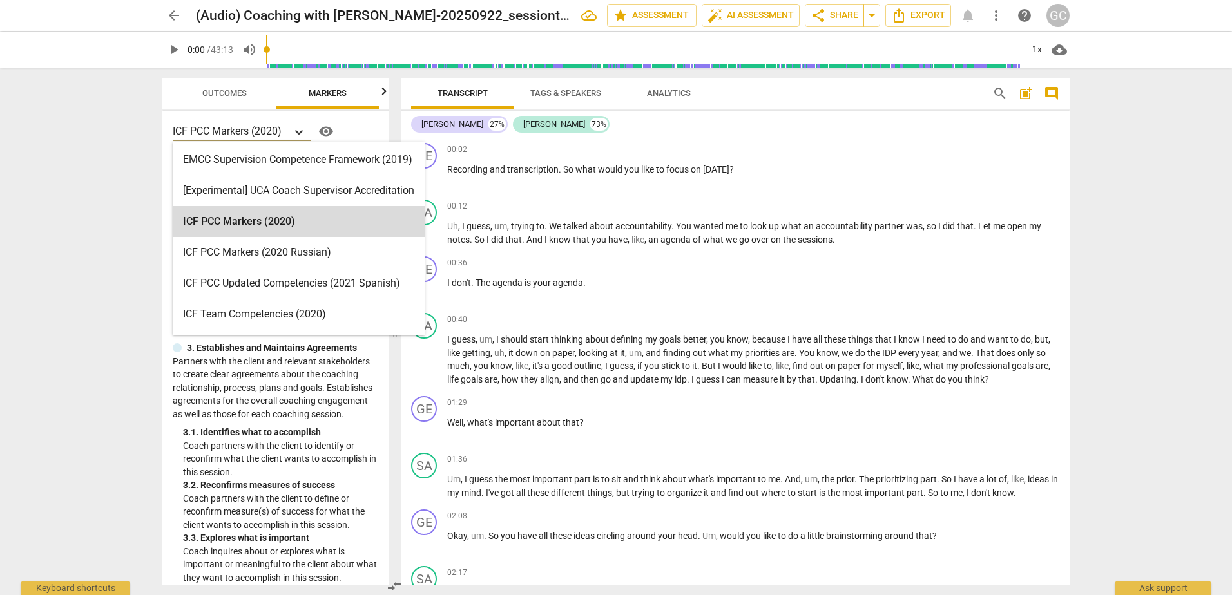
click at [298, 133] on icon at bounding box center [299, 132] width 13 height 13
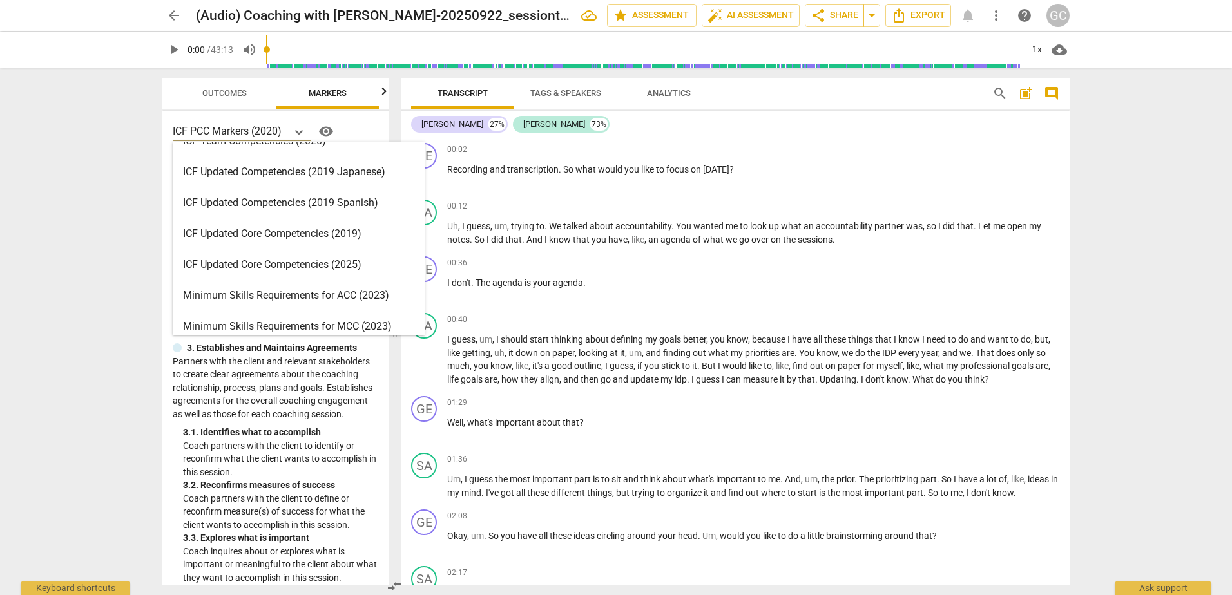
scroll to position [193, 0]
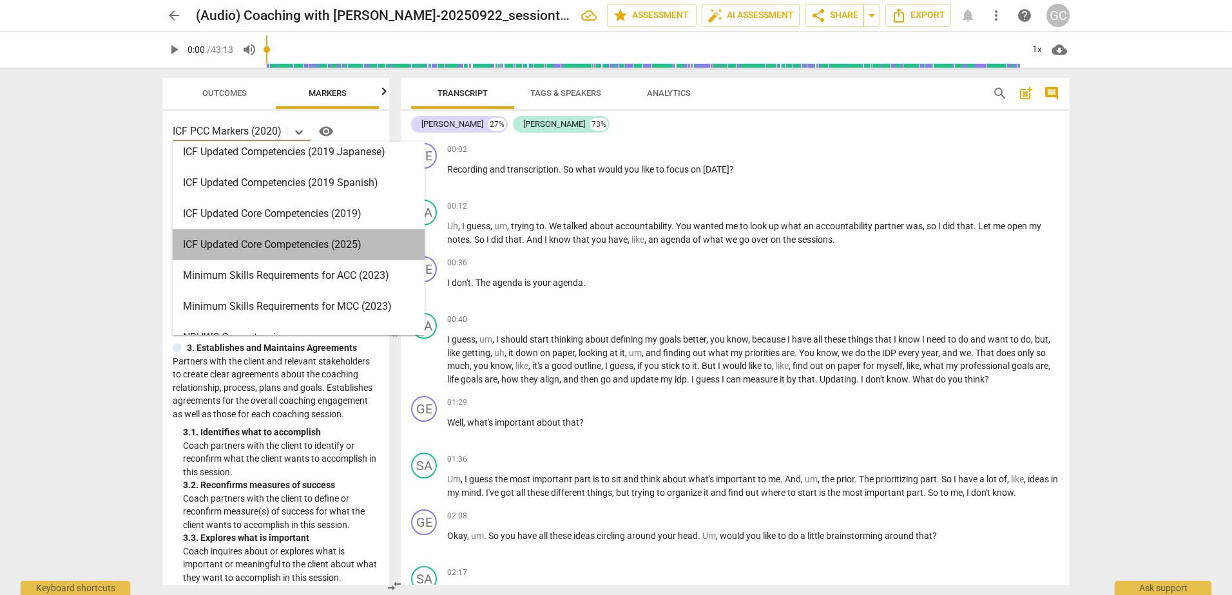
click at [248, 241] on div "ICF Updated Core Competencies (2025)" at bounding box center [299, 244] width 252 height 31
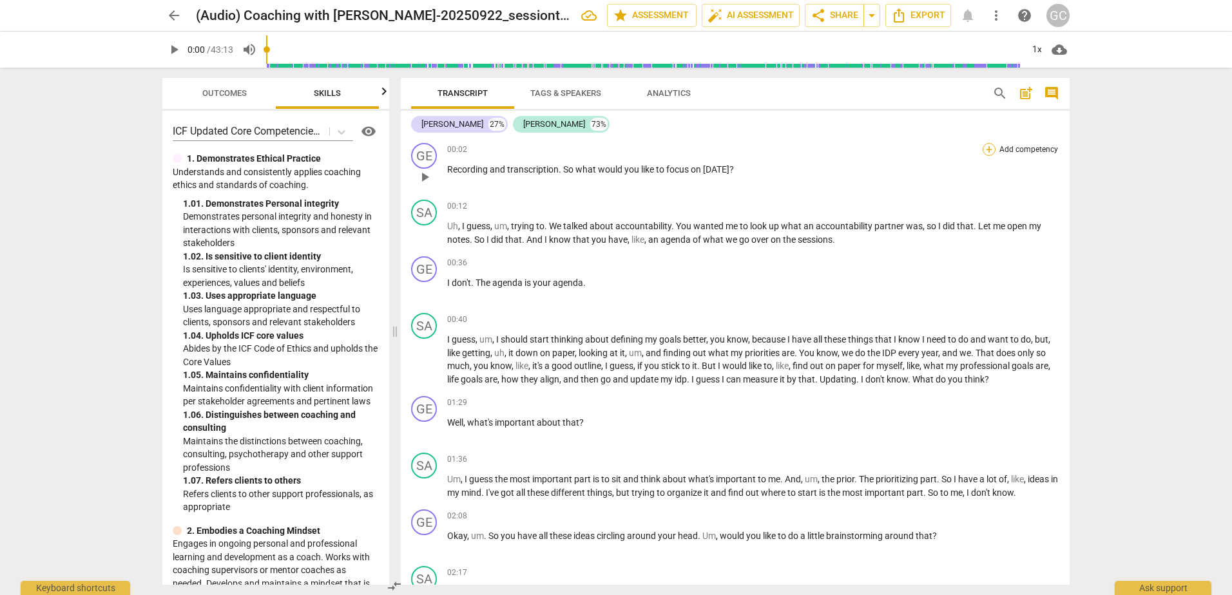
click at [988, 151] on div "+" at bounding box center [989, 149] width 13 height 13
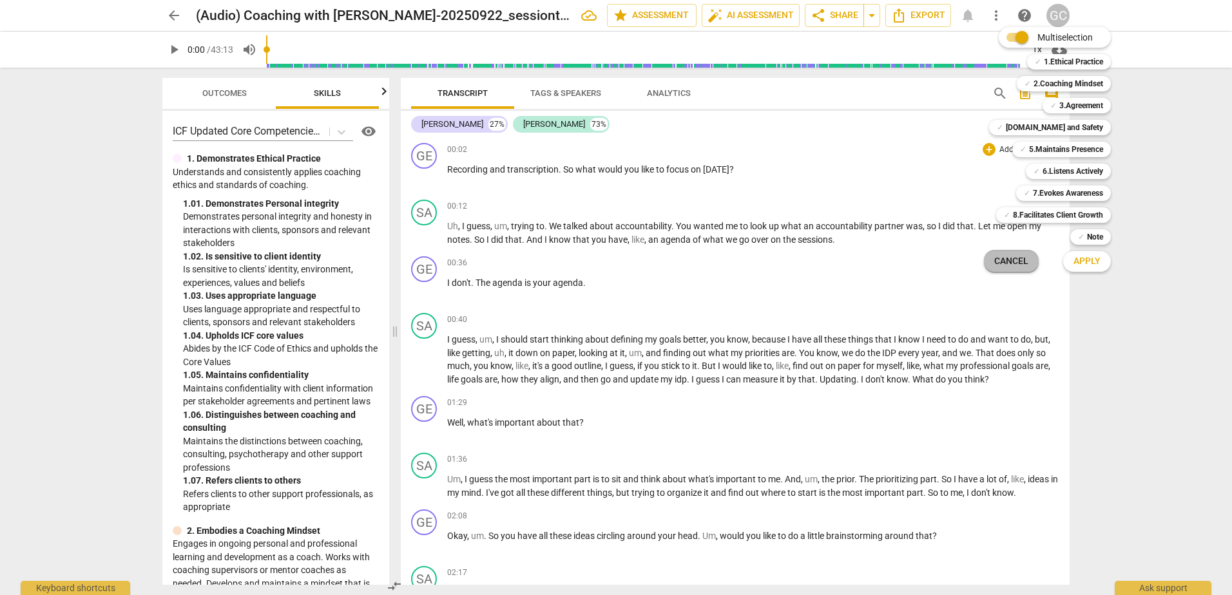
click at [1003, 264] on span "Cancel" at bounding box center [1011, 261] width 34 height 13
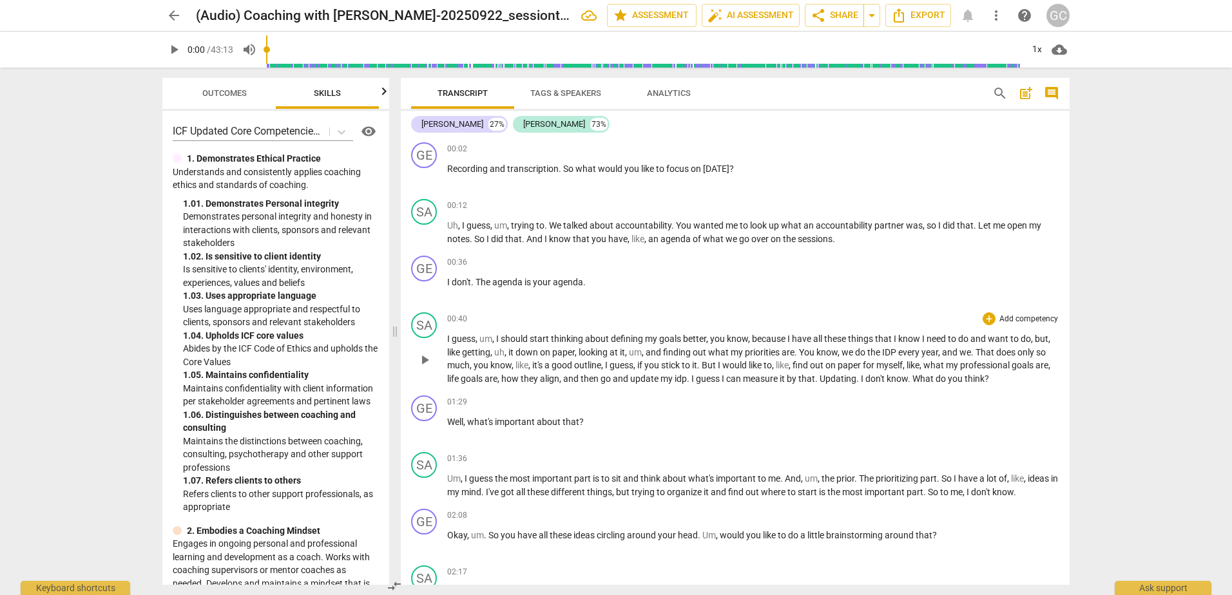
scroll to position [0, 0]
click at [666, 93] on span "Analytics" at bounding box center [669, 93] width 44 height 10
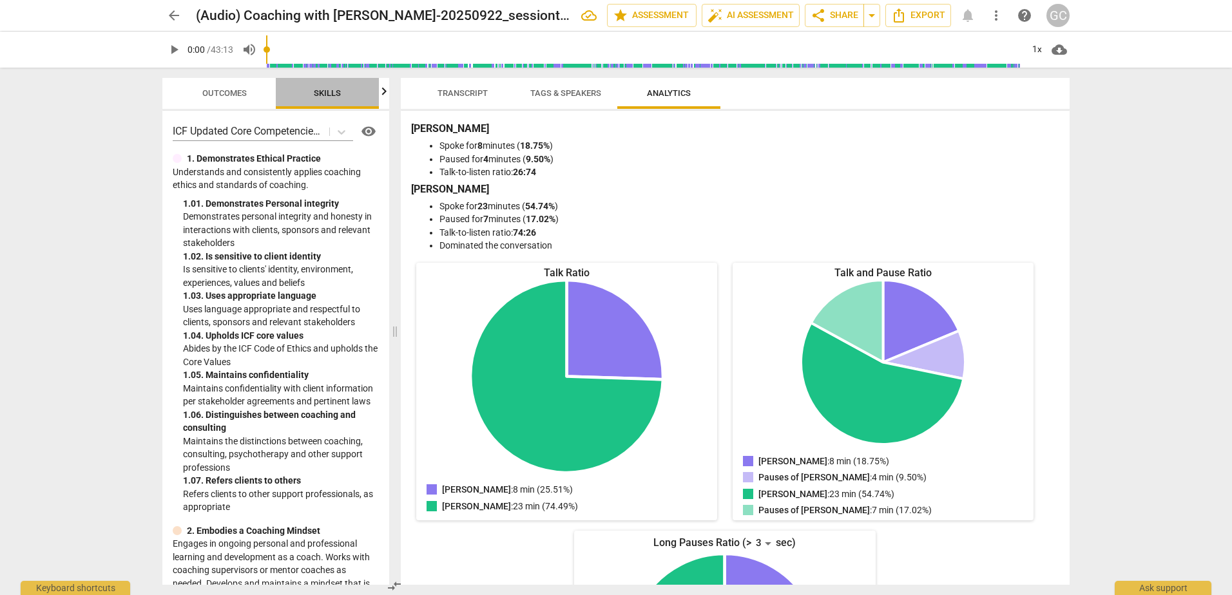
click at [318, 92] on span "Skills" at bounding box center [327, 93] width 27 height 10
click at [466, 95] on span "Transcript" at bounding box center [463, 93] width 50 height 10
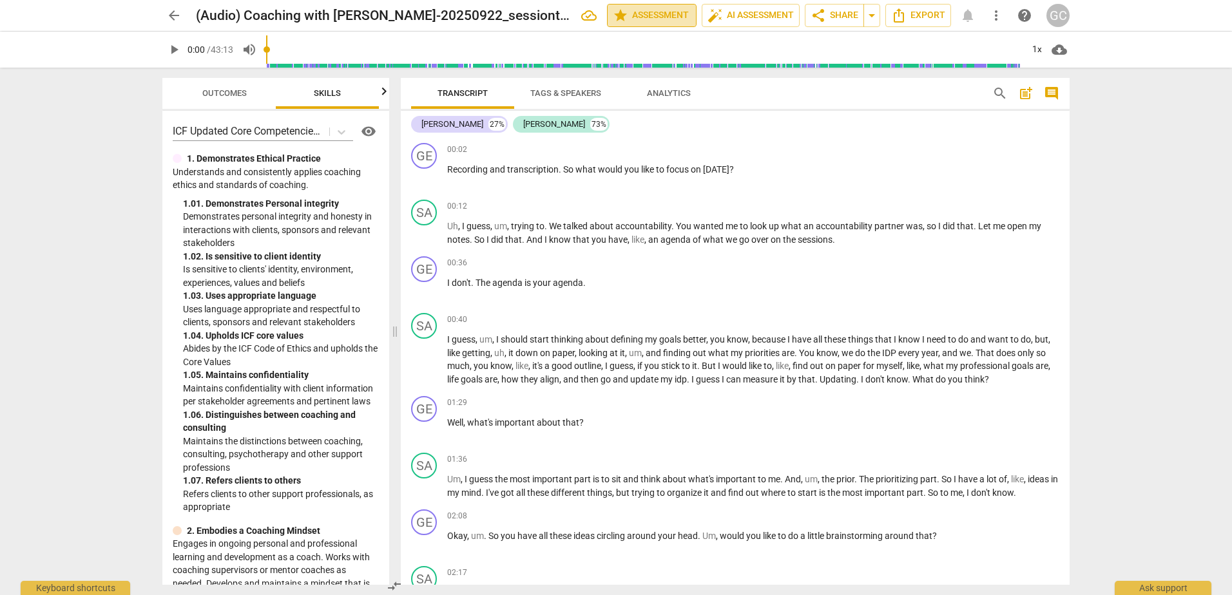
click at [664, 14] on span "star Assessment" at bounding box center [652, 15] width 78 height 15
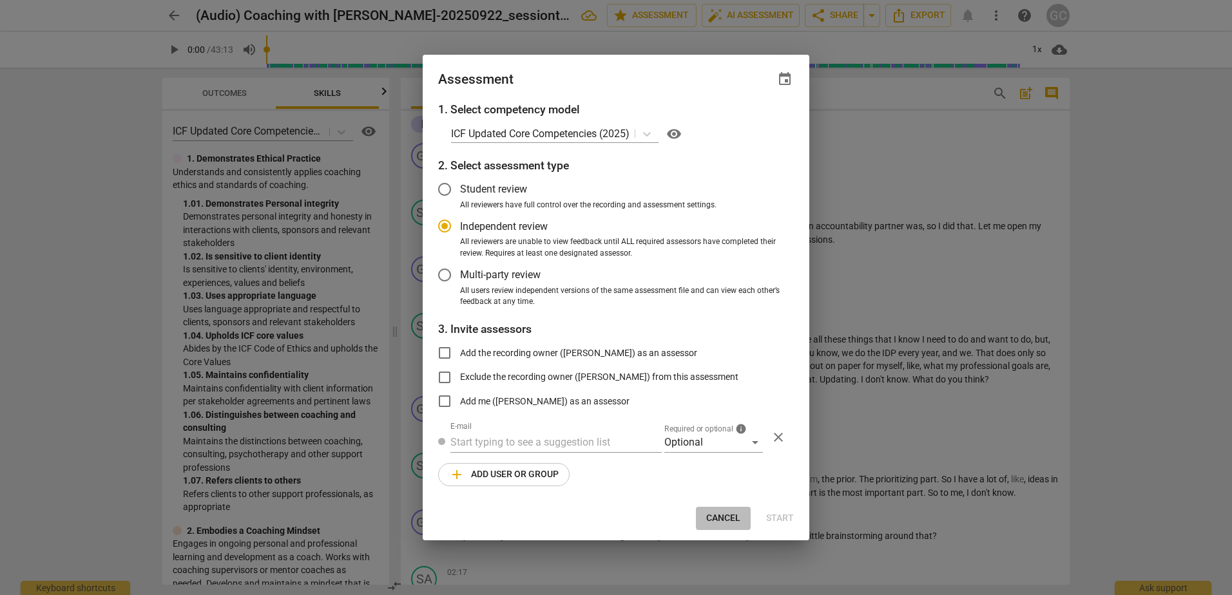
click at [717, 522] on span "Cancel" at bounding box center [723, 518] width 34 height 13
radio input "false"
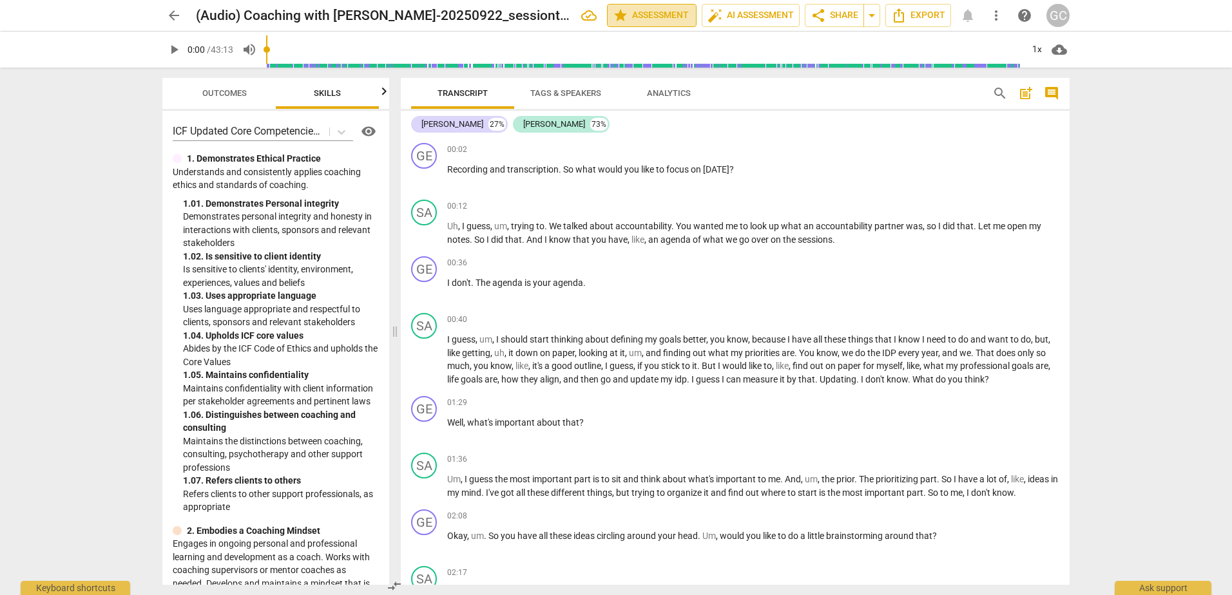
click at [636, 12] on span "star Assessment" at bounding box center [652, 15] width 78 height 15
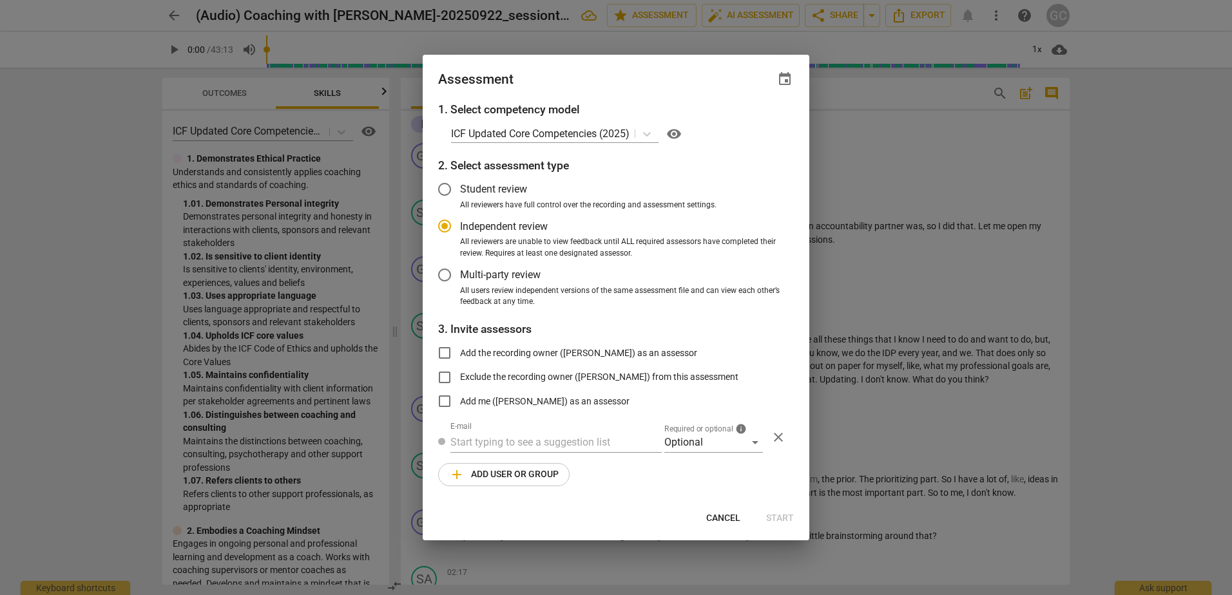
click at [728, 12] on div at bounding box center [616, 297] width 1232 height 595
radio input "false"
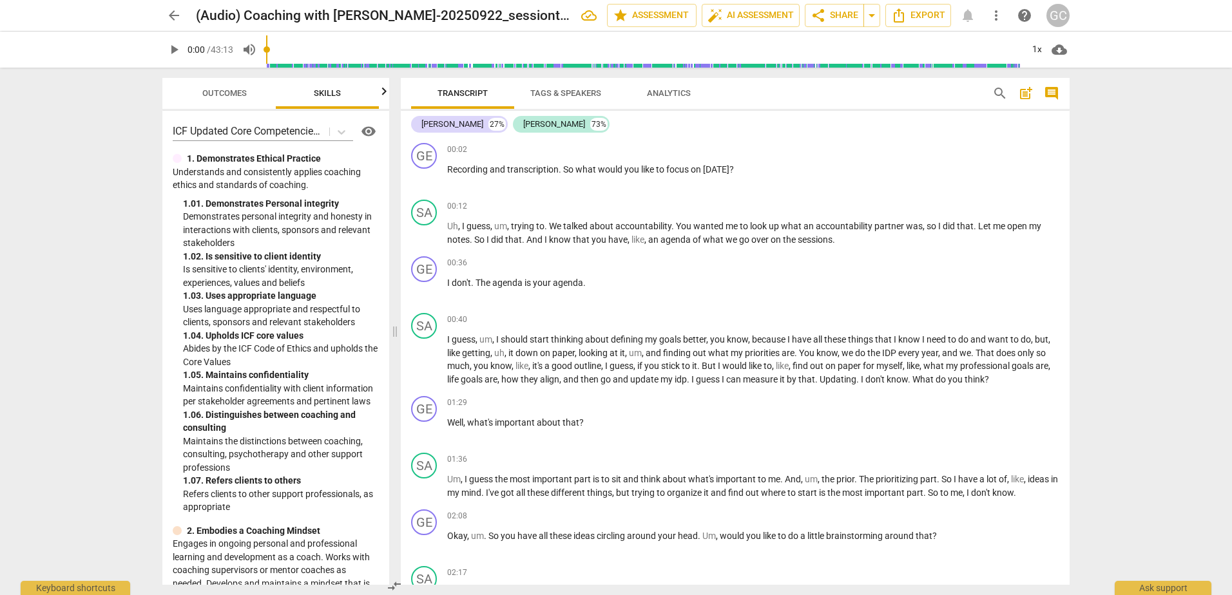
click at [728, 12] on span "auto_fix_high AI Assessment" at bounding box center [750, 15] width 86 height 15
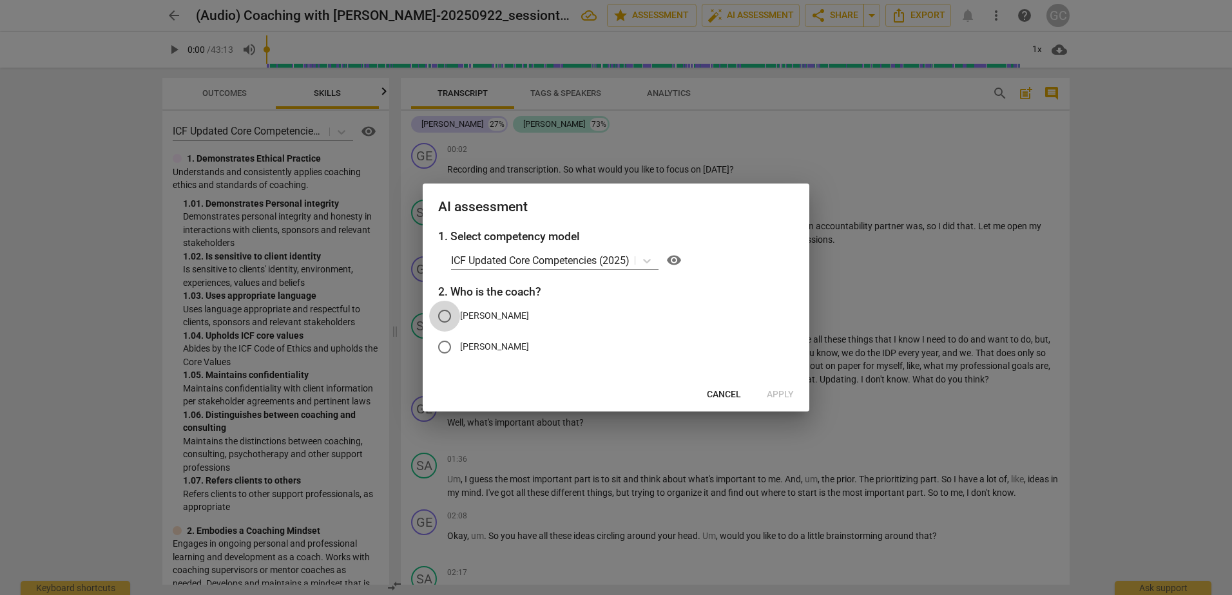
click at [444, 314] on input "[PERSON_NAME]" at bounding box center [444, 316] width 31 height 31
radio input "true"
click at [775, 393] on span "Apply" at bounding box center [780, 395] width 27 height 13
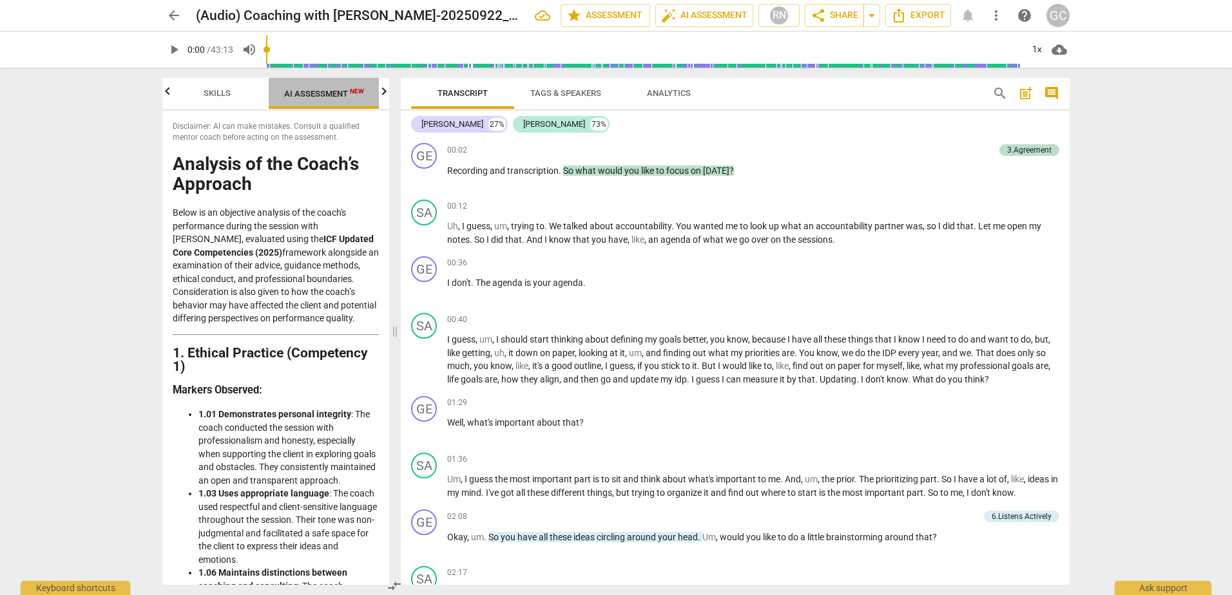
click at [316, 92] on span "AI Assessment New" at bounding box center [324, 94] width 80 height 10
drag, startPoint x: 316, startPoint y: 92, endPoint x: 918, endPoint y: 18, distance: 606.4
click at [918, 18] on span "Export" at bounding box center [918, 15] width 54 height 15
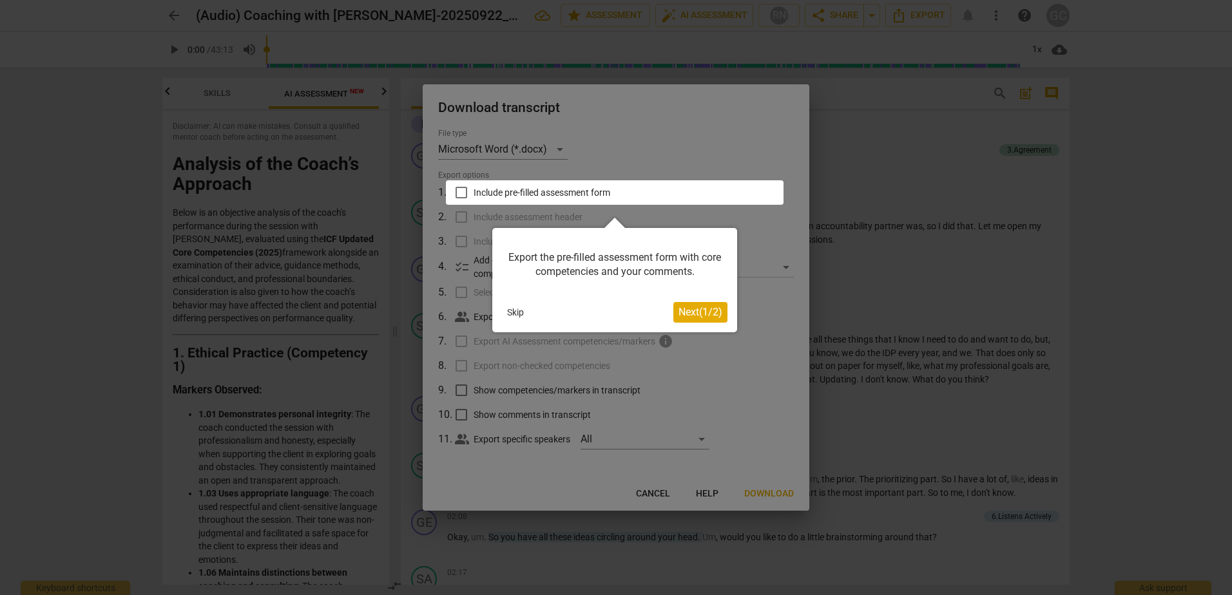
click at [689, 311] on span "Next ( 1 / 2 )" at bounding box center [701, 312] width 44 height 12
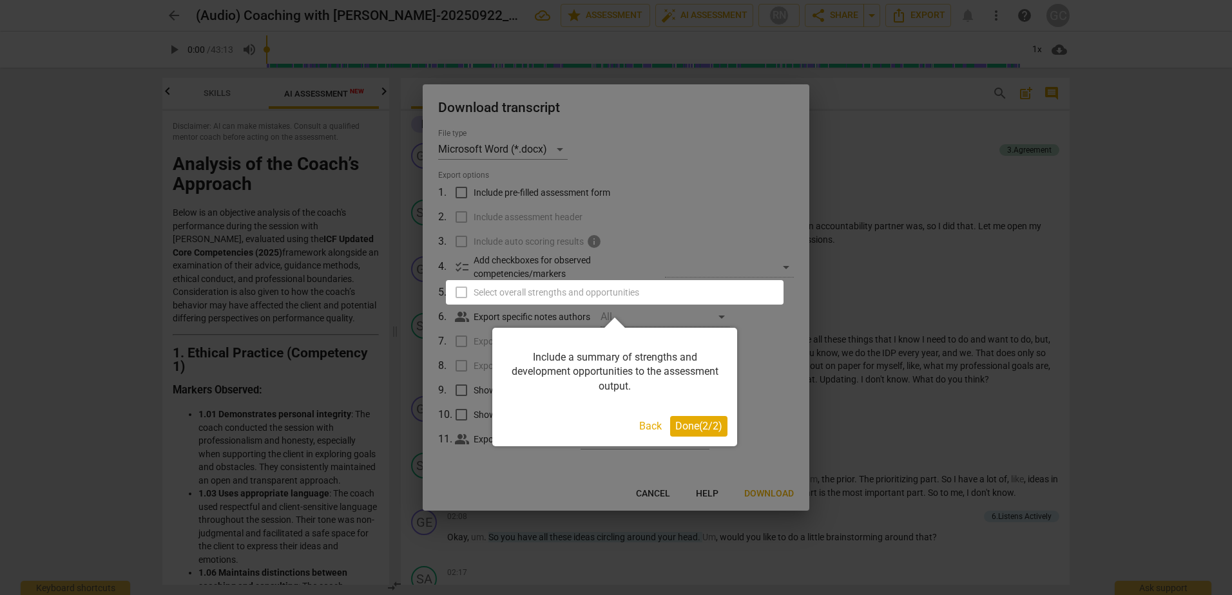
click at [691, 427] on span "Done ( 2 / 2 )" at bounding box center [698, 426] width 47 height 12
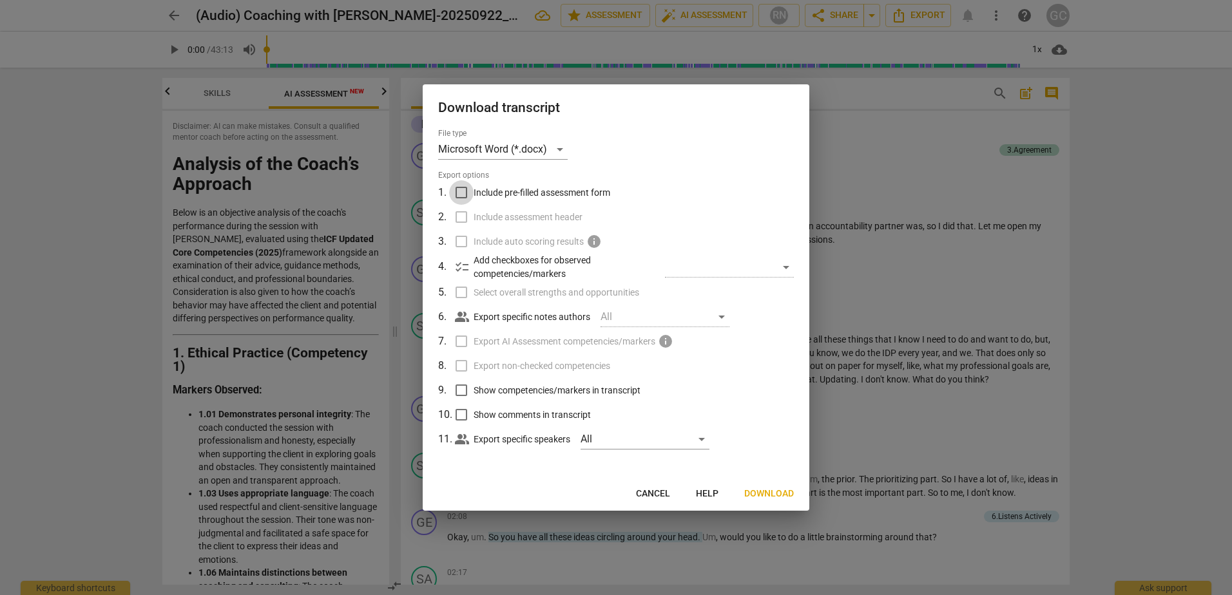
click at [461, 192] on input "Include pre-filled assessment form" at bounding box center [461, 192] width 24 height 24
checkbox input "true"
click at [463, 270] on span "checklist" at bounding box center [461, 267] width 15 height 15
click at [463, 294] on input "Select overall strengths and opportunities" at bounding box center [461, 292] width 24 height 24
checkbox input "true"
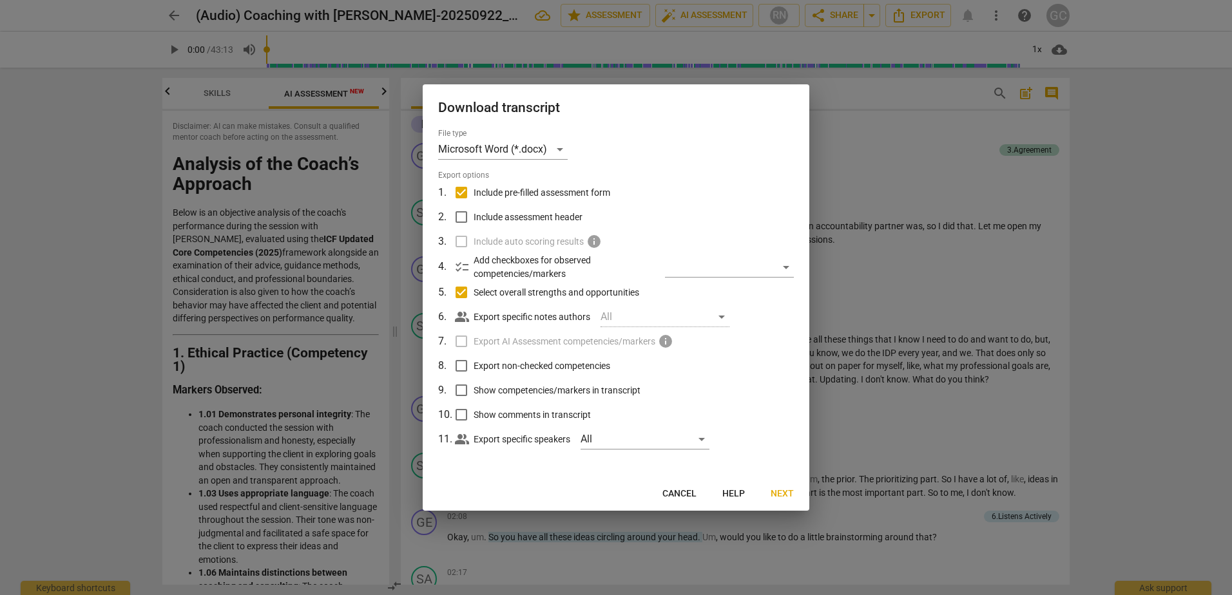
click at [459, 391] on input "Show competencies/markers in transcript" at bounding box center [461, 390] width 24 height 24
checkbox input "true"
click at [462, 416] on input "Show comments in transcript" at bounding box center [461, 415] width 24 height 24
checkbox input "true"
click at [783, 494] on span "Next" at bounding box center [782, 494] width 23 height 13
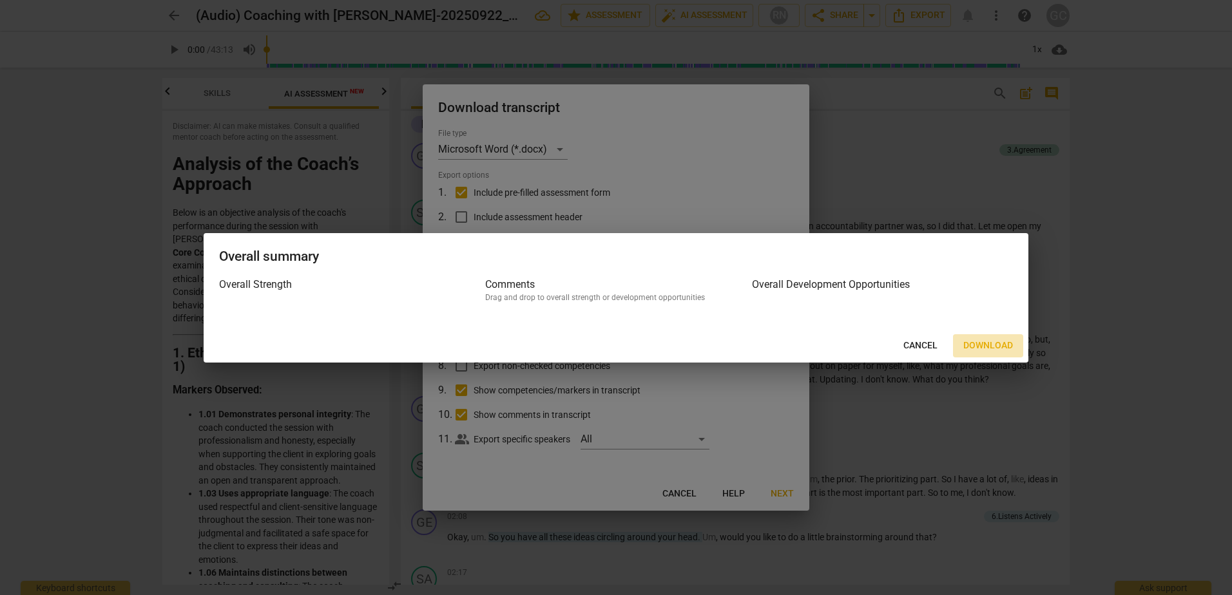
click at [985, 346] on span "Download" at bounding box center [988, 346] width 50 height 13
